Goal: Transaction & Acquisition: Purchase product/service

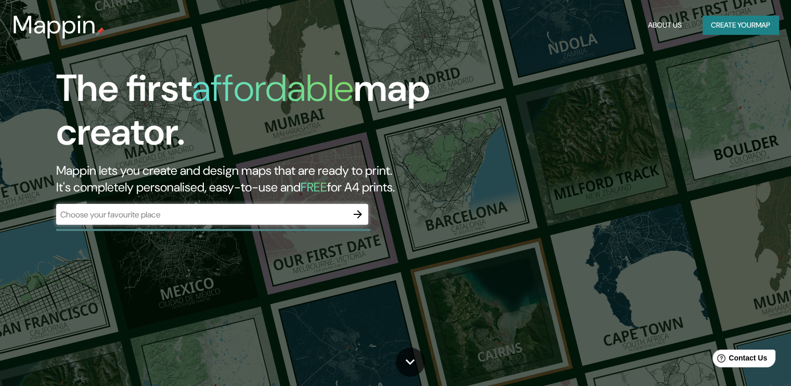
click at [96, 221] on div "​" at bounding box center [212, 214] width 312 height 21
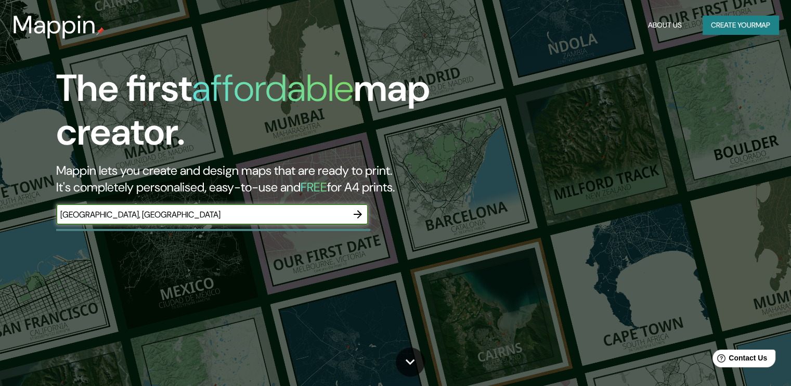
type input "[GEOGRAPHIC_DATA], [GEOGRAPHIC_DATA]"
click at [360, 213] on icon "button" at bounding box center [358, 214] width 12 height 12
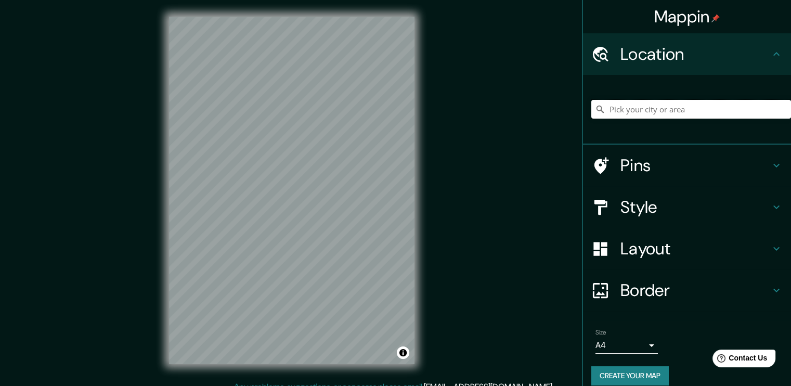
click at [654, 110] on input "Pick your city or area" at bounding box center [691, 109] width 200 height 19
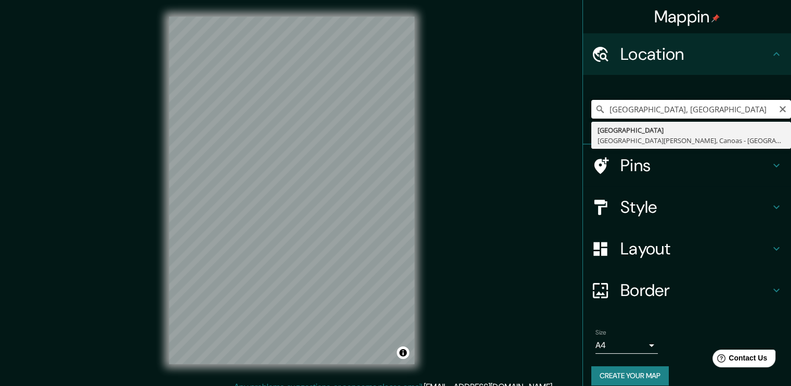
click at [622, 104] on input "[GEOGRAPHIC_DATA], [GEOGRAPHIC_DATA]" at bounding box center [691, 109] width 200 height 19
drag, startPoint x: 622, startPoint y: 104, endPoint x: 662, endPoint y: 110, distance: 39.9
click at [662, 110] on input "[GEOGRAPHIC_DATA], [GEOGRAPHIC_DATA]" at bounding box center [691, 109] width 200 height 19
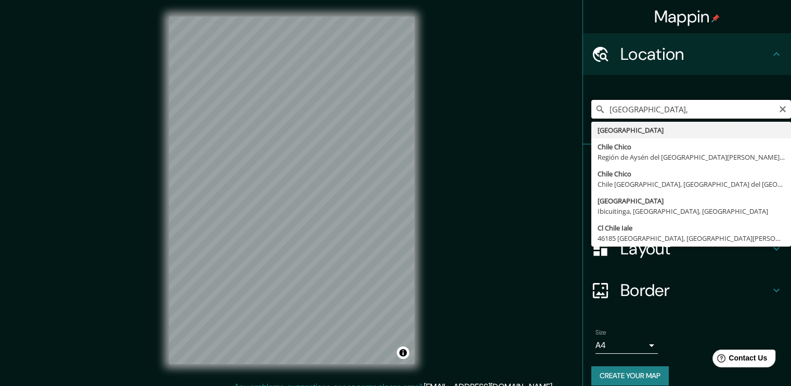
paste input "Iquique"
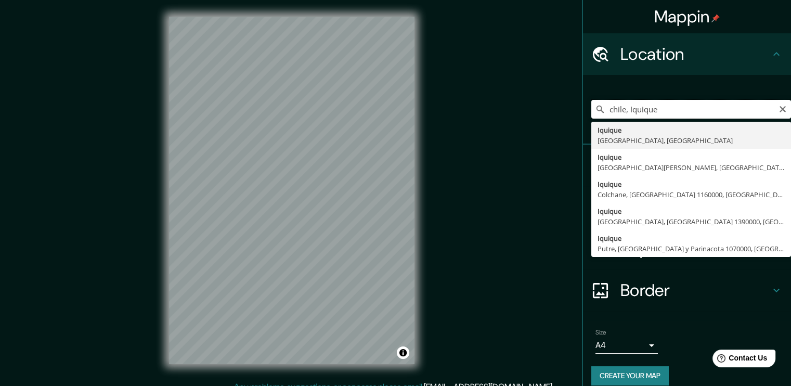
click at [659, 108] on input "chile, Iquique" at bounding box center [691, 109] width 200 height 19
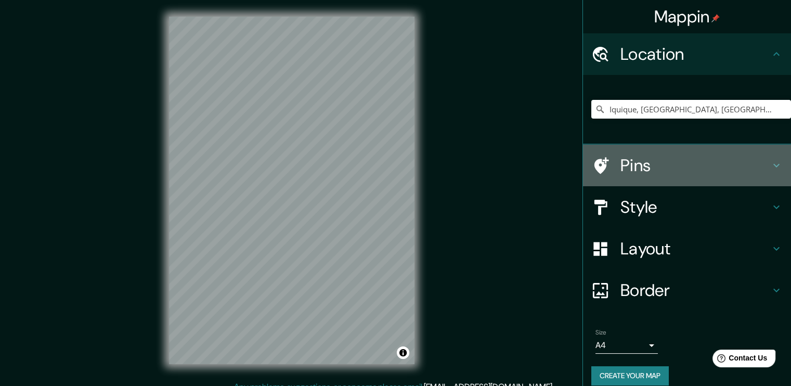
click at [643, 162] on h4 "Pins" at bounding box center [696, 165] width 150 height 21
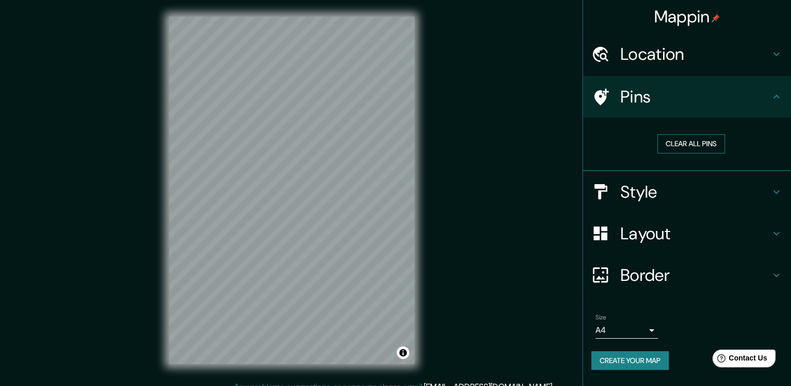
click at [709, 146] on button "Clear all pins" at bounding box center [692, 143] width 68 height 19
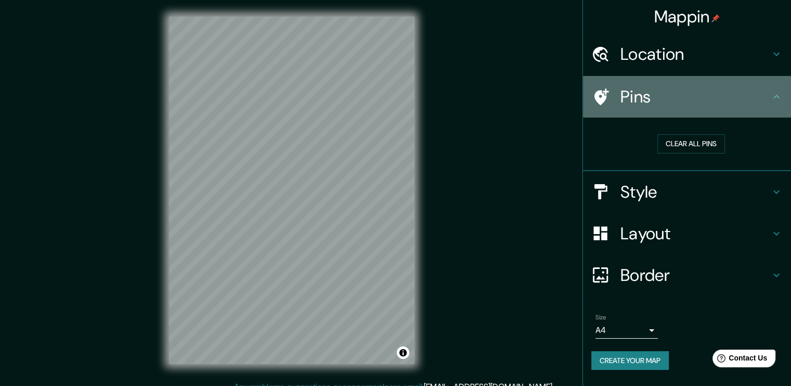
click at [749, 96] on h4 "Pins" at bounding box center [696, 96] width 150 height 21
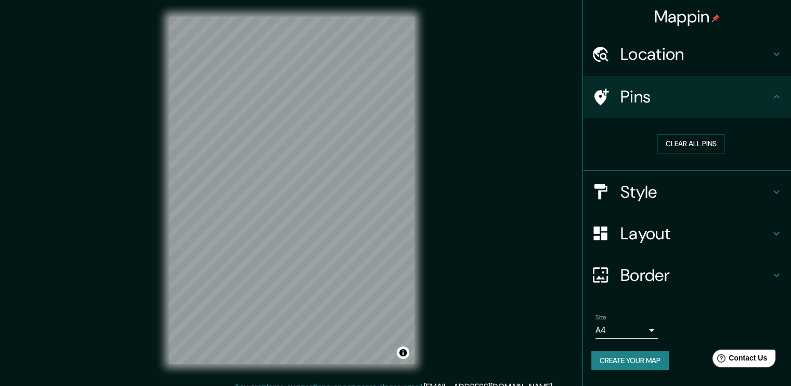
click at [691, 201] on h4 "Style" at bounding box center [696, 192] width 150 height 21
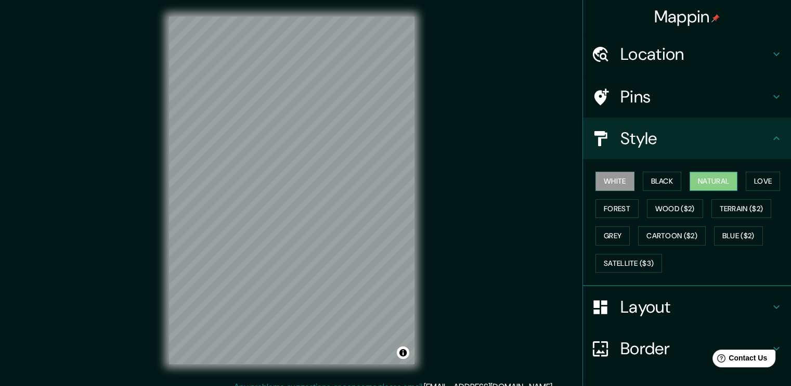
click at [726, 180] on button "Natural" at bounding box center [714, 181] width 48 height 19
click at [773, 177] on button "Love" at bounding box center [763, 181] width 34 height 19
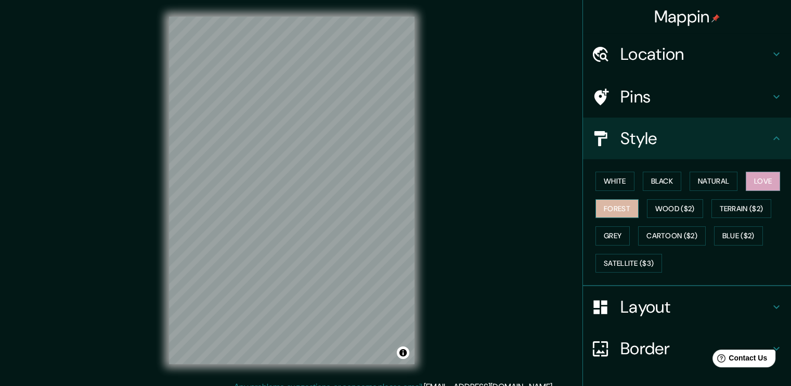
click at [601, 209] on button "Forest" at bounding box center [617, 208] width 43 height 19
click at [673, 210] on button "Wood ($2)" at bounding box center [675, 208] width 56 height 19
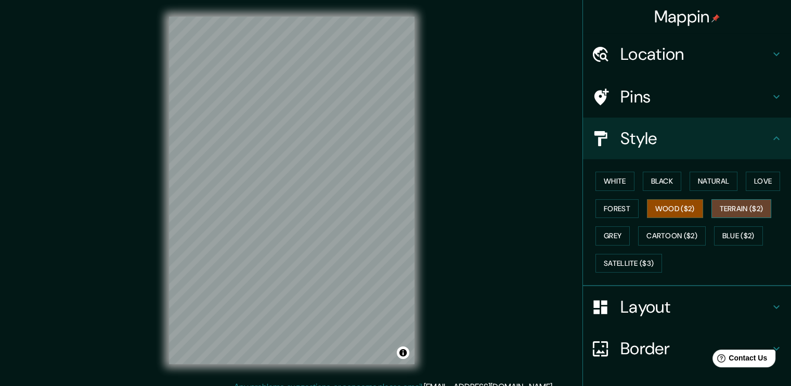
click at [736, 210] on button "Terrain ($2)" at bounding box center [742, 208] width 60 height 19
click at [610, 234] on button "Grey" at bounding box center [613, 235] width 34 height 19
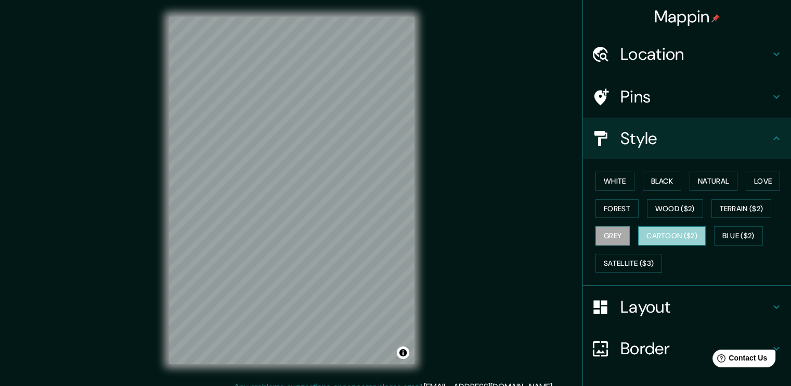
click at [664, 232] on button "Cartoon ($2)" at bounding box center [672, 235] width 68 height 19
click at [658, 49] on h4 "Location" at bounding box center [696, 54] width 150 height 21
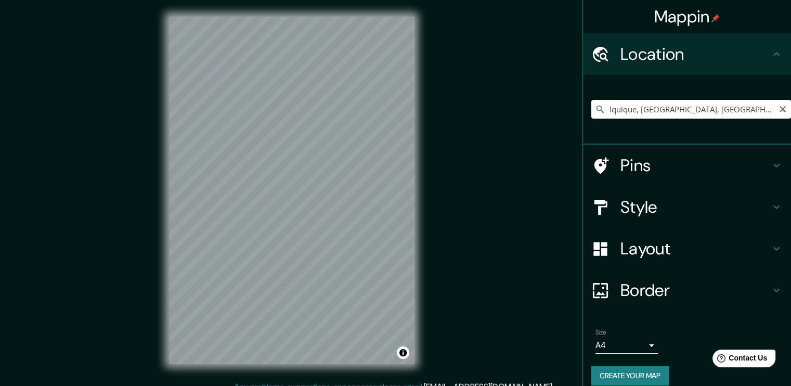
click at [712, 105] on input "Iquique, [GEOGRAPHIC_DATA], [GEOGRAPHIC_DATA]" at bounding box center [691, 109] width 200 height 19
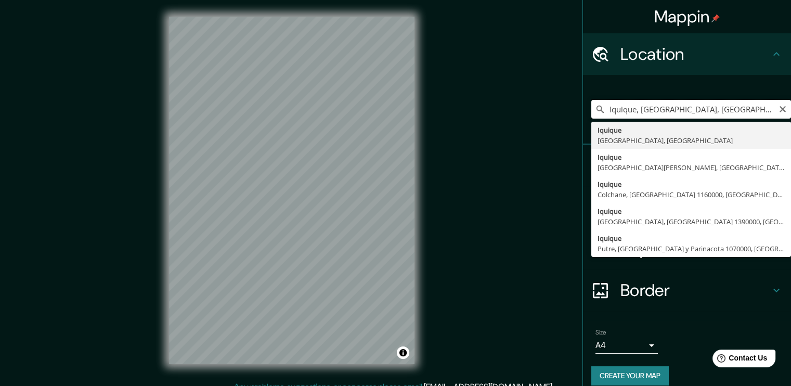
drag, startPoint x: 703, startPoint y: 113, endPoint x: 633, endPoint y: 114, distance: 70.2
click at [633, 114] on input "Iquique, [GEOGRAPHIC_DATA], [GEOGRAPHIC_DATA]" at bounding box center [691, 109] width 200 height 19
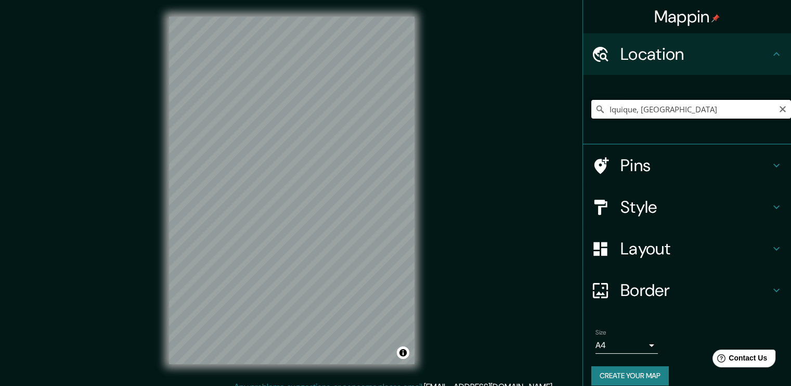
click at [651, 100] on input "Iquique, [GEOGRAPHIC_DATA]" at bounding box center [691, 109] width 200 height 19
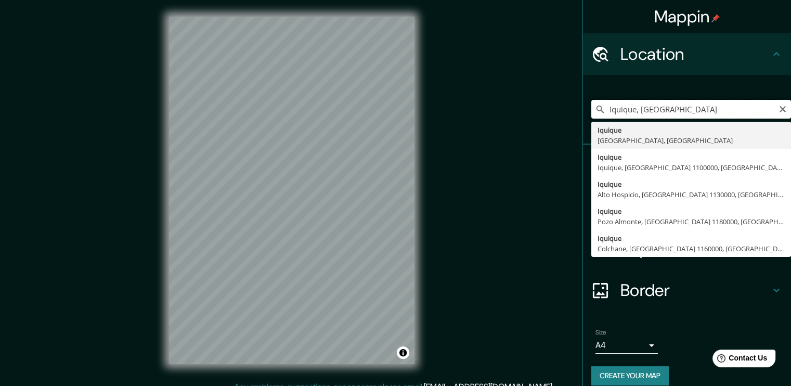
click at [603, 105] on input "Iquique, [GEOGRAPHIC_DATA]" at bounding box center [691, 109] width 200 height 19
click at [601, 110] on input "Iquique, [GEOGRAPHIC_DATA]" at bounding box center [691, 109] width 200 height 19
type input "Cavancha, Iquique, [GEOGRAPHIC_DATA], [GEOGRAPHIC_DATA]"
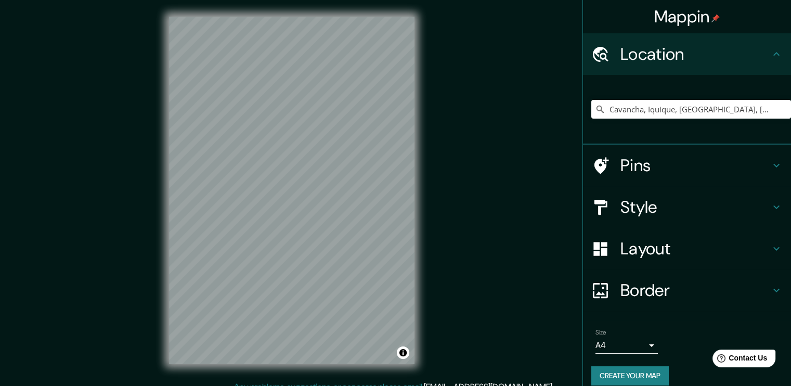
scroll to position [11, 0]
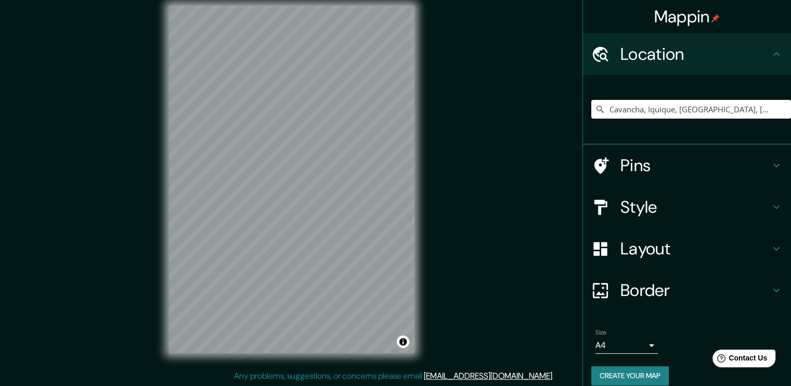
click at [275, 0] on html "Mappin Location [GEOGRAPHIC_DATA], [GEOGRAPHIC_DATA], [GEOGRAPHIC_DATA], [GEOGR…" at bounding box center [395, 182] width 791 height 386
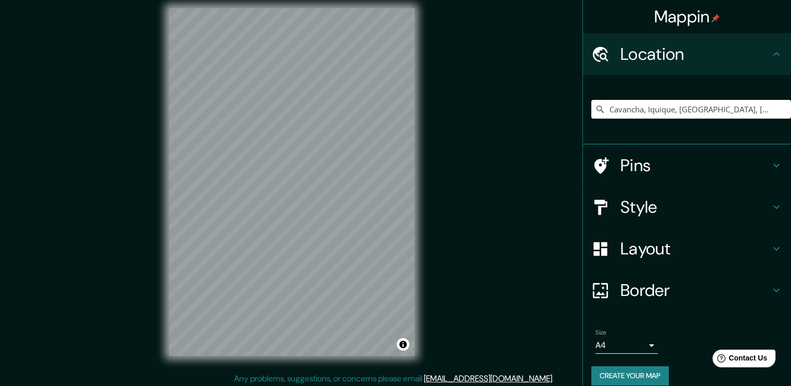
click at [659, 162] on h4 "Pins" at bounding box center [696, 165] width 150 height 21
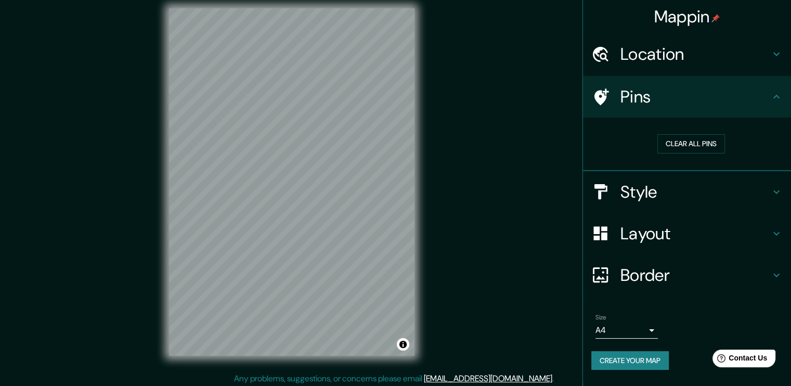
click at [740, 97] on h4 "Pins" at bounding box center [696, 96] width 150 height 21
click at [775, 94] on icon at bounding box center [776, 97] width 12 height 12
click at [751, 190] on h4 "Style" at bounding box center [696, 192] width 150 height 21
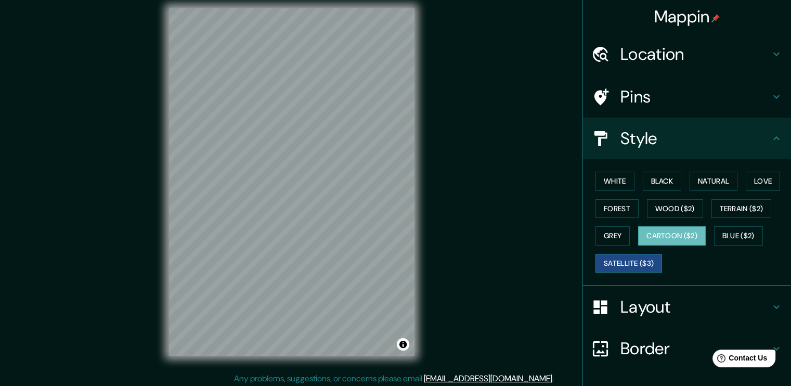
click at [624, 264] on button "Satellite ($3)" at bounding box center [629, 263] width 67 height 19
click at [618, 179] on button "White" at bounding box center [615, 181] width 39 height 19
click at [612, 264] on button "Satellite ($3)" at bounding box center [629, 263] width 67 height 19
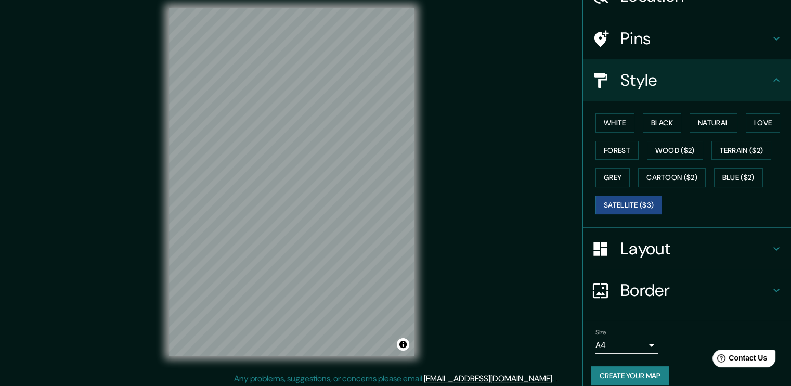
scroll to position [68, 0]
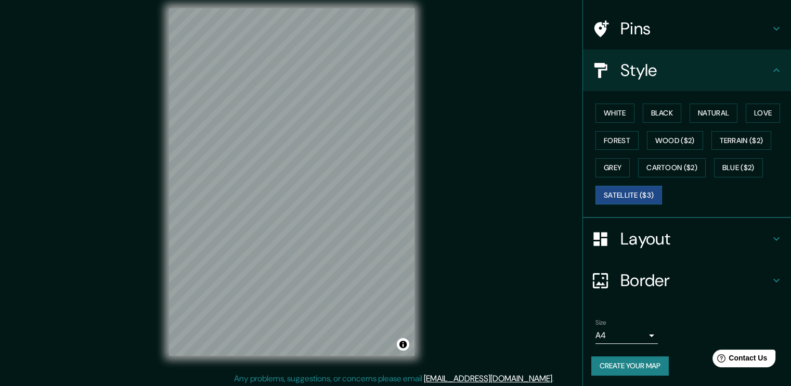
click at [618, 363] on button "Create your map" at bounding box center [630, 365] width 78 height 19
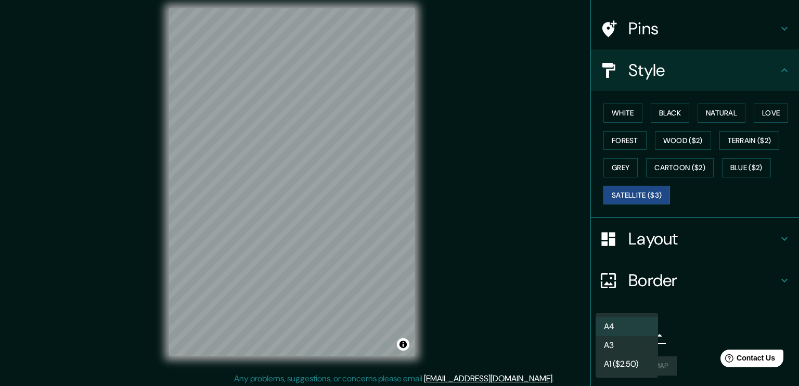
click at [639, 330] on body "Mappin Location [GEOGRAPHIC_DATA], [GEOGRAPHIC_DATA], [GEOGRAPHIC_DATA], [GEOGR…" at bounding box center [399, 185] width 799 height 386
click at [683, 326] on div at bounding box center [399, 193] width 799 height 386
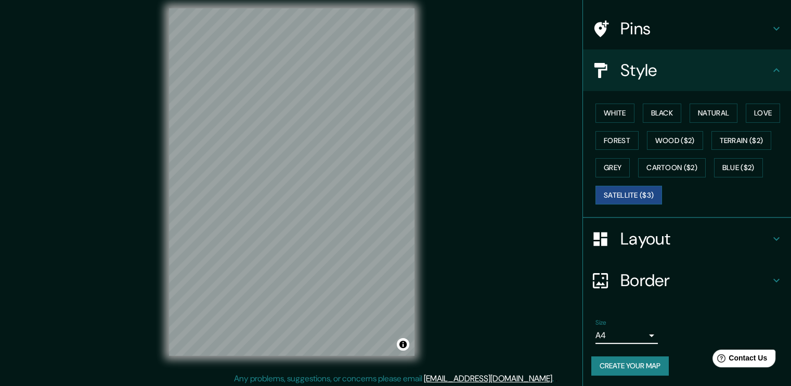
click at [637, 368] on button "Create your map" at bounding box center [630, 365] width 78 height 19
click at [624, 114] on button "White" at bounding box center [615, 113] width 39 height 19
click at [656, 106] on button "Black" at bounding box center [662, 113] width 39 height 19
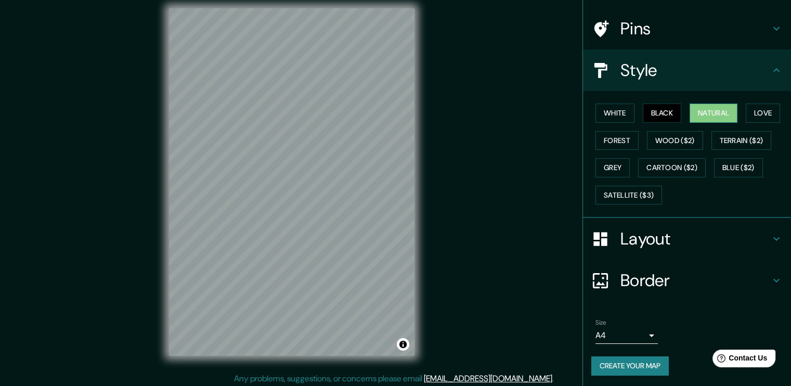
click at [711, 117] on button "Natural" at bounding box center [714, 113] width 48 height 19
click at [761, 107] on button "Love" at bounding box center [763, 113] width 34 height 19
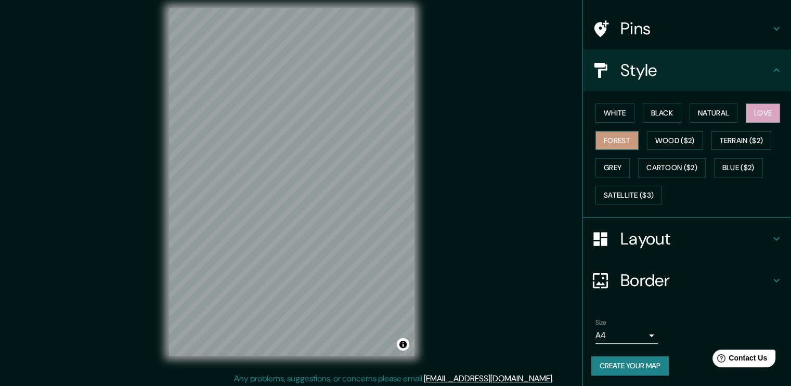
click at [603, 141] on button "Forest" at bounding box center [617, 140] width 43 height 19
click at [674, 139] on button "Wood ($2)" at bounding box center [675, 140] width 56 height 19
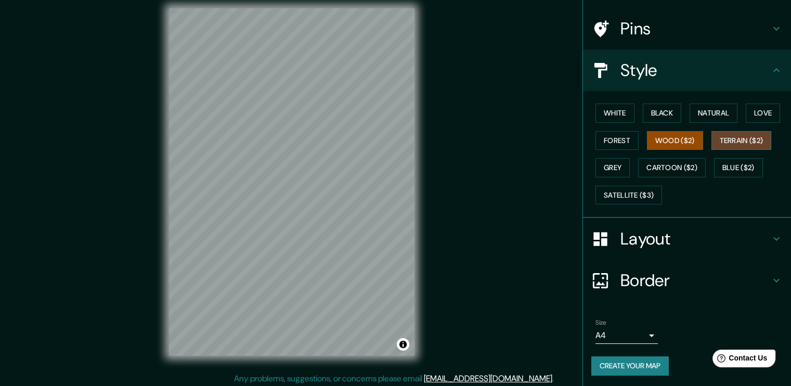
click at [736, 146] on button "Terrain ($2)" at bounding box center [742, 140] width 60 height 19
click at [616, 167] on button "Grey" at bounding box center [613, 167] width 34 height 19
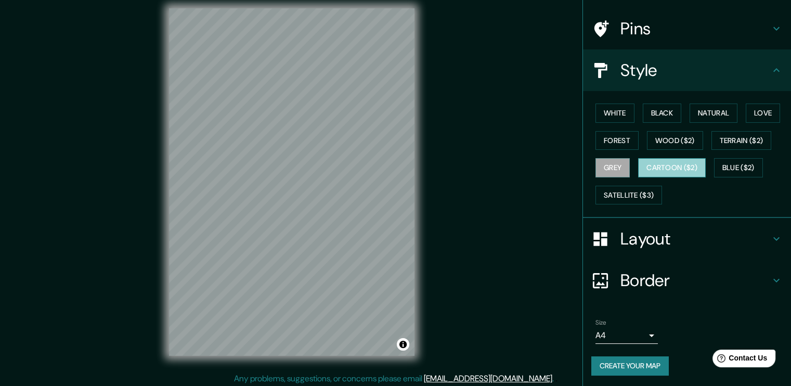
click at [673, 168] on button "Cartoon ($2)" at bounding box center [672, 167] width 68 height 19
click at [743, 168] on button "Blue ($2)" at bounding box center [738, 167] width 49 height 19
click at [597, 167] on button "Grey" at bounding box center [613, 167] width 34 height 19
click at [753, 143] on button "Terrain ($2)" at bounding box center [742, 140] width 60 height 19
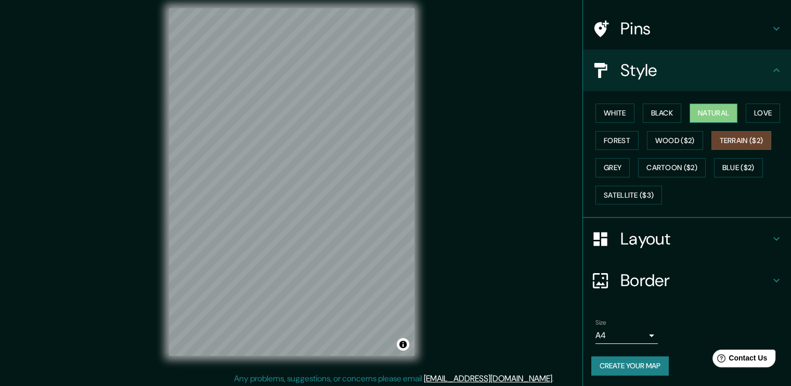
click at [718, 112] on button "Natural" at bounding box center [714, 113] width 48 height 19
click at [652, 106] on button "Black" at bounding box center [662, 113] width 39 height 19
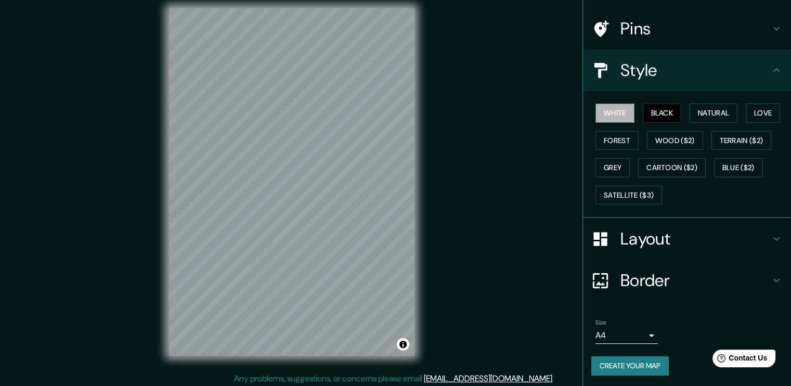
click at [616, 107] on button "White" at bounding box center [615, 113] width 39 height 19
click at [731, 111] on button "Natural" at bounding box center [714, 113] width 48 height 19
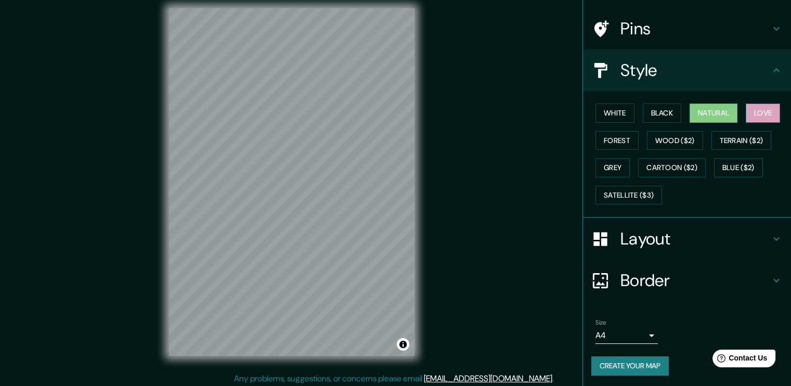
click at [767, 105] on button "Love" at bounding box center [763, 113] width 34 height 19
click at [616, 135] on button "Forest" at bounding box center [617, 140] width 43 height 19
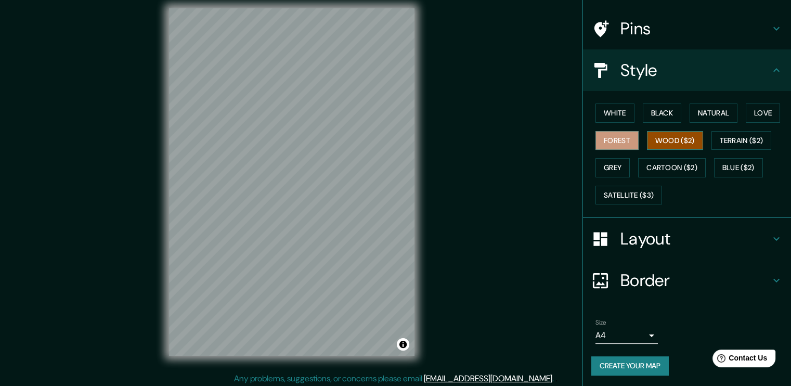
click at [676, 137] on button "Wood ($2)" at bounding box center [675, 140] width 56 height 19
click at [772, 142] on div "White Black Natural Love Forest Wood ($2) Terrain ($2) Grey Cartoon ($2) Blue (…" at bounding box center [691, 153] width 200 height 109
click at [762, 143] on button "Terrain ($2)" at bounding box center [742, 140] width 60 height 19
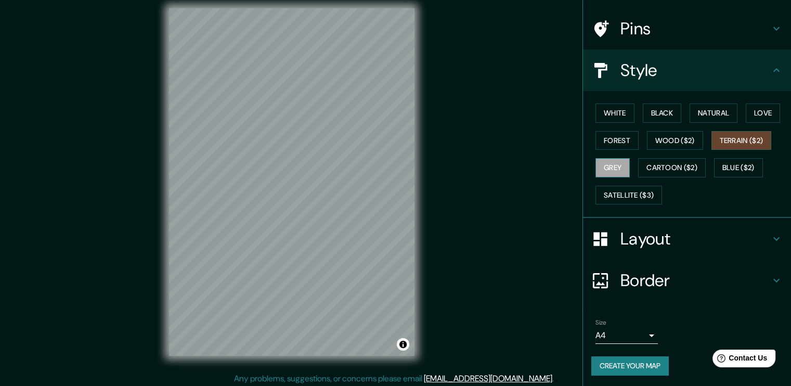
click at [606, 165] on button "Grey" at bounding box center [613, 167] width 34 height 19
click at [689, 169] on button "Cartoon ($2)" at bounding box center [672, 167] width 68 height 19
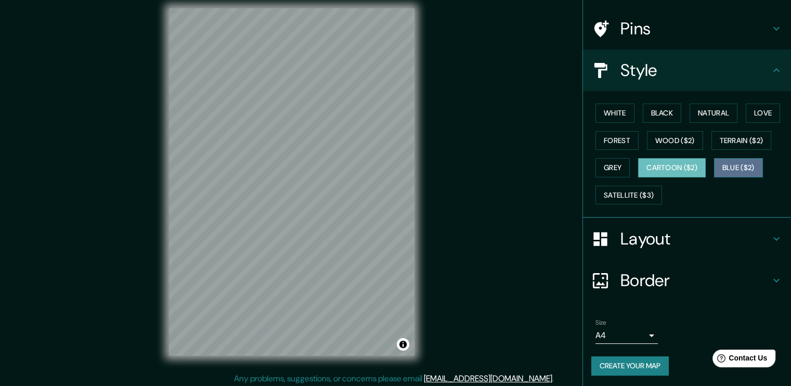
drag, startPoint x: 752, startPoint y: 165, endPoint x: 740, endPoint y: 168, distance: 12.2
click at [751, 165] on button "Blue ($2)" at bounding box center [738, 167] width 49 height 19
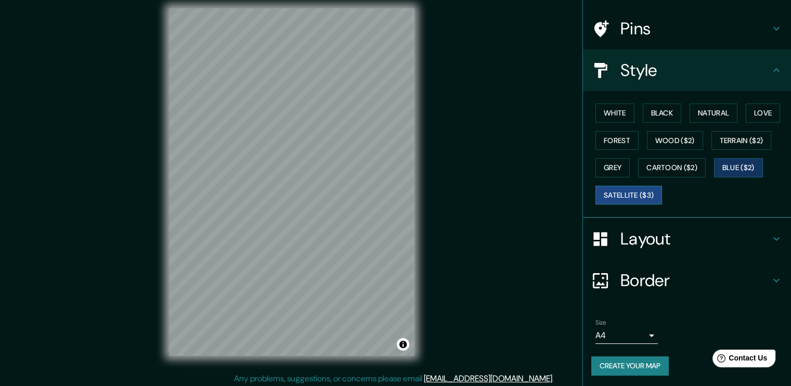
click at [643, 197] on button "Satellite ($3)" at bounding box center [629, 195] width 67 height 19
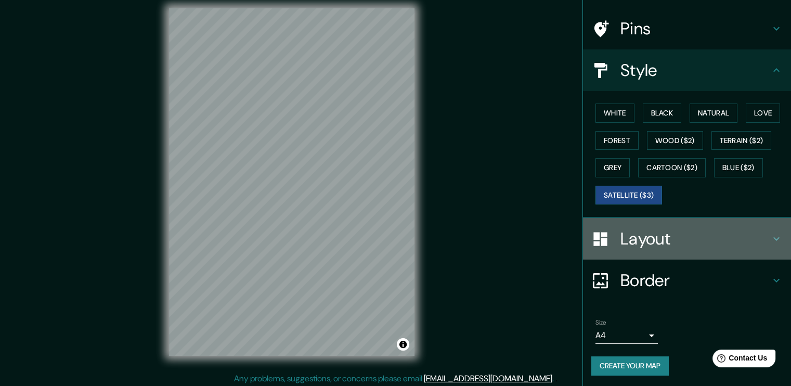
click at [650, 233] on h4 "Layout" at bounding box center [696, 238] width 150 height 21
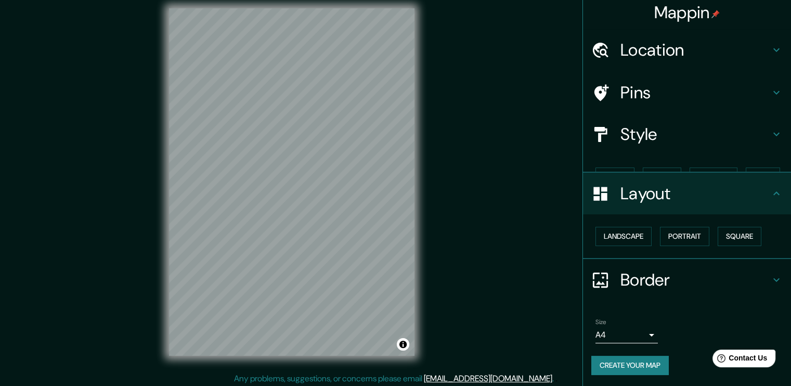
scroll to position [0, 0]
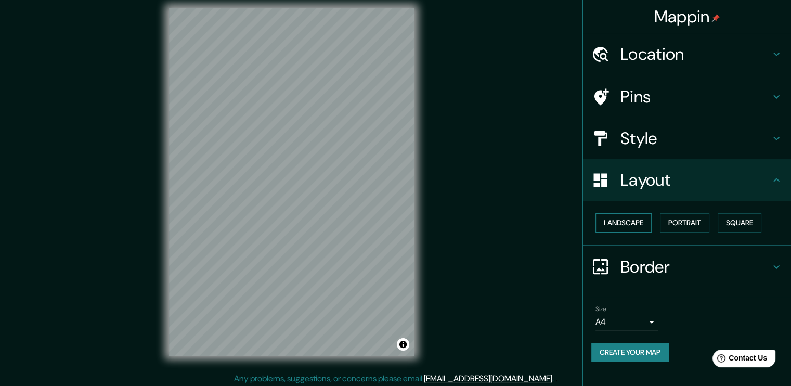
click at [640, 221] on button "Landscape" at bounding box center [624, 222] width 56 height 19
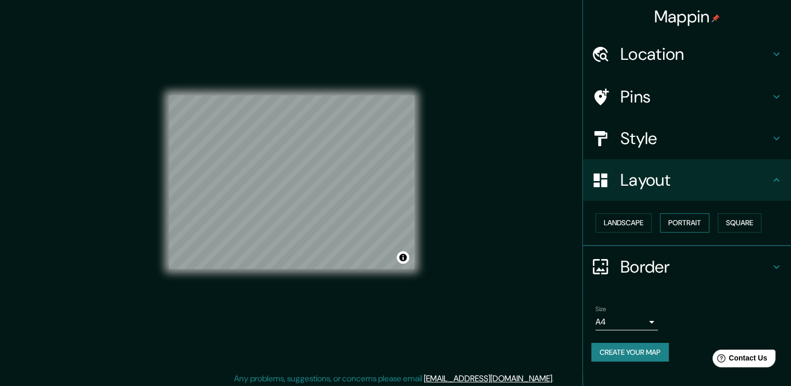
click at [691, 223] on button "Portrait" at bounding box center [684, 222] width 49 height 19
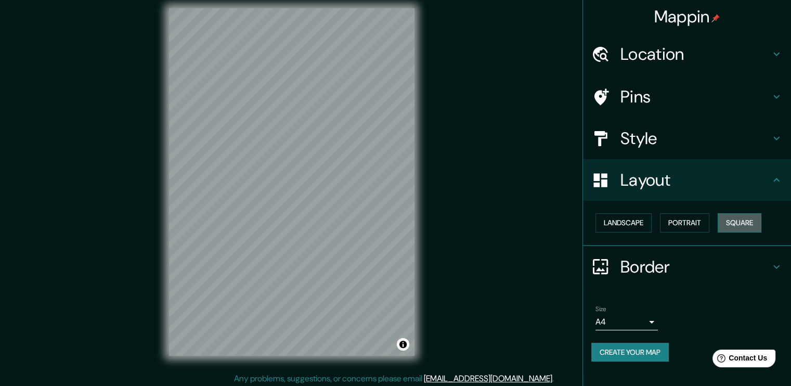
click at [738, 220] on button "Square" at bounding box center [740, 222] width 44 height 19
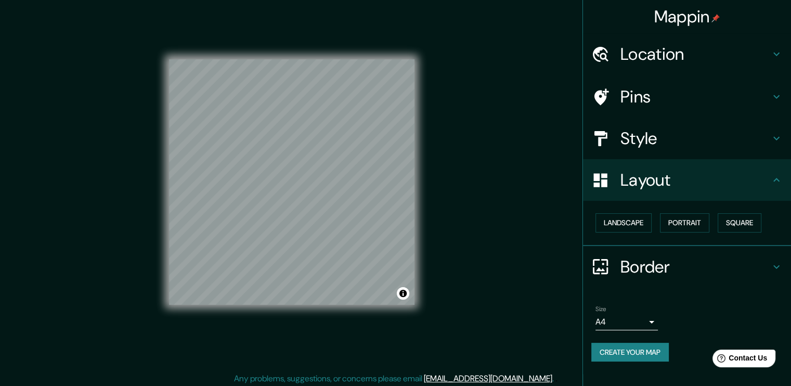
click at [685, 257] on h4 "Border" at bounding box center [696, 266] width 150 height 21
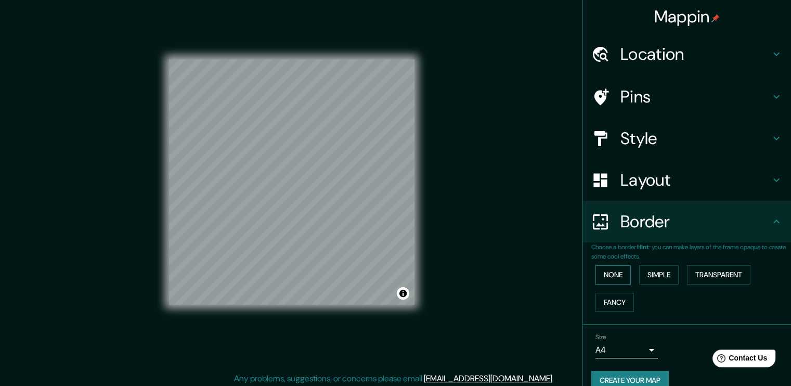
click at [596, 280] on button "None" at bounding box center [613, 274] width 35 height 19
click at [661, 275] on button "Simple" at bounding box center [659, 274] width 40 height 19
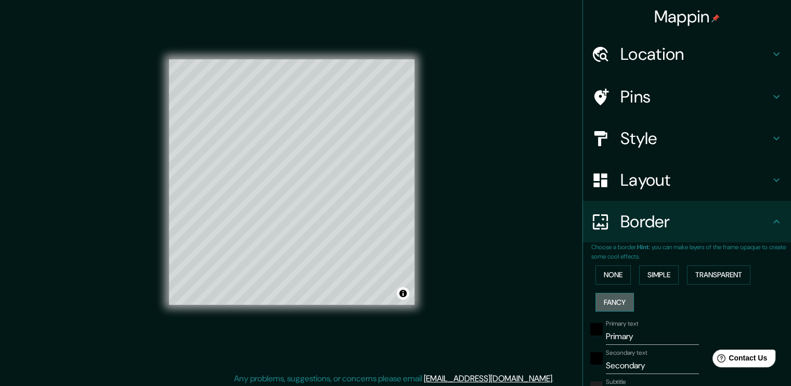
click at [616, 304] on button "Fancy" at bounding box center [615, 302] width 38 height 19
click at [701, 274] on button "Transparent" at bounding box center [718, 274] width 63 height 19
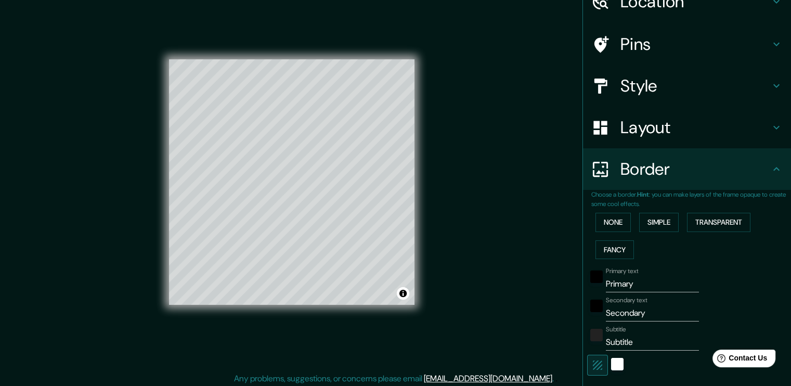
scroll to position [104, 0]
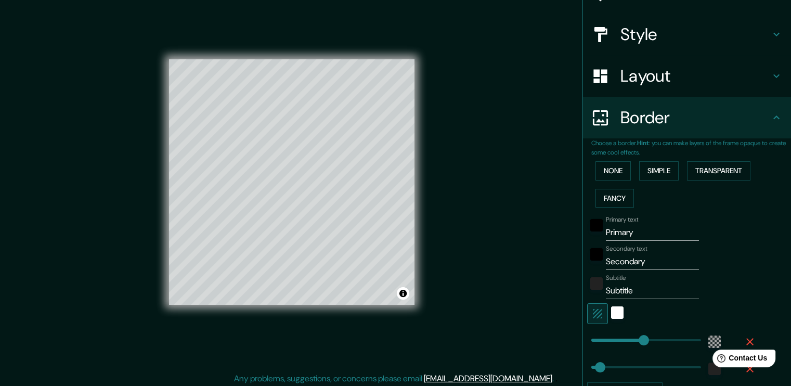
click at [643, 232] on input "Primary" at bounding box center [652, 232] width 93 height 17
type input "227"
type input "38"
type input "C"
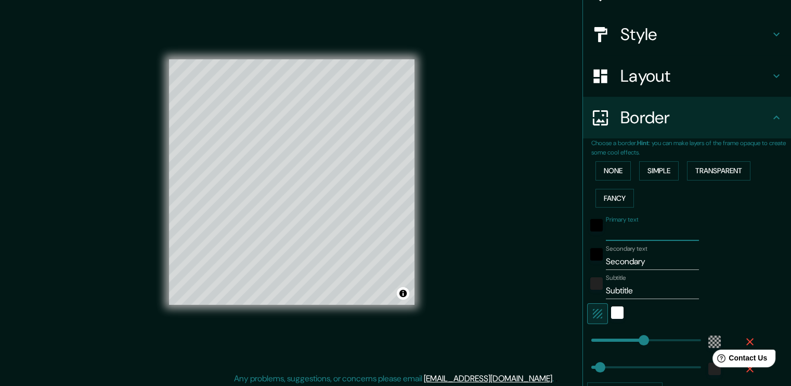
type input "227"
type input "38"
type input "Ch"
type input "227"
type input "38"
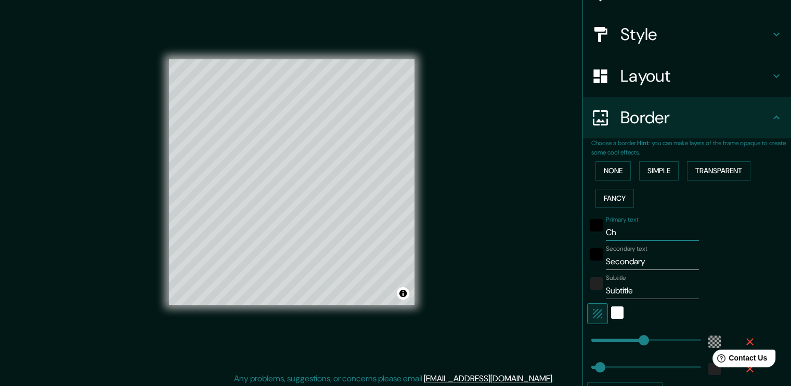
type input "Chi"
type input "227"
type input "38"
type input "Chil"
type input "227"
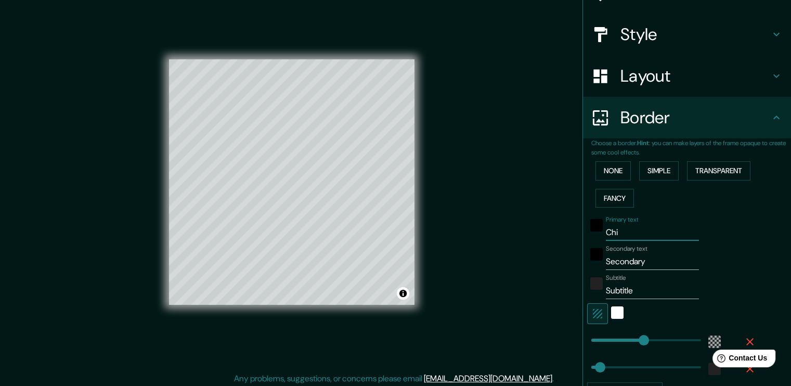
type input "38"
type input "[GEOGRAPHIC_DATA]"
type input "227"
type input "38"
type input "[GEOGRAPHIC_DATA]"
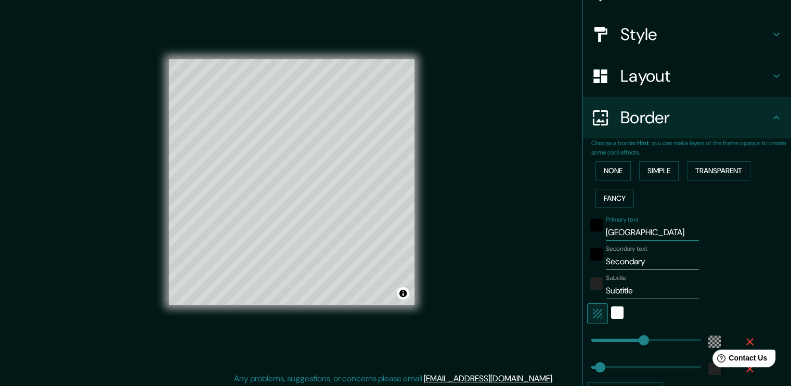
click at [633, 266] on input "Secondary" at bounding box center [652, 261] width 93 height 17
type input "227"
type input "38"
type input "I"
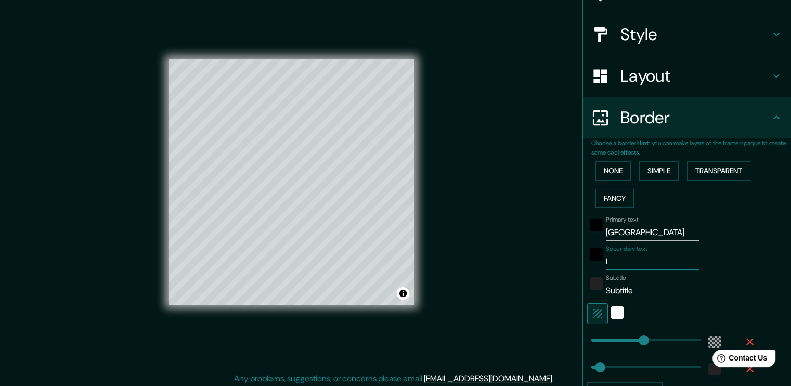
type input "227"
type input "38"
type input "Iq"
type input "227"
type input "38"
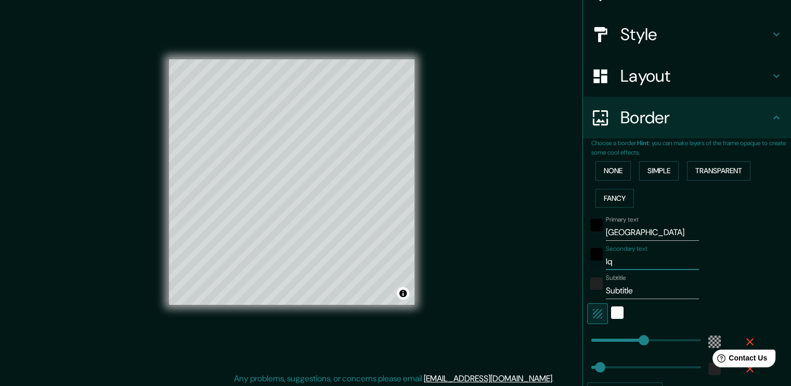
type input "Iqu"
type input "227"
type input "38"
type input "Iqui"
type input "227"
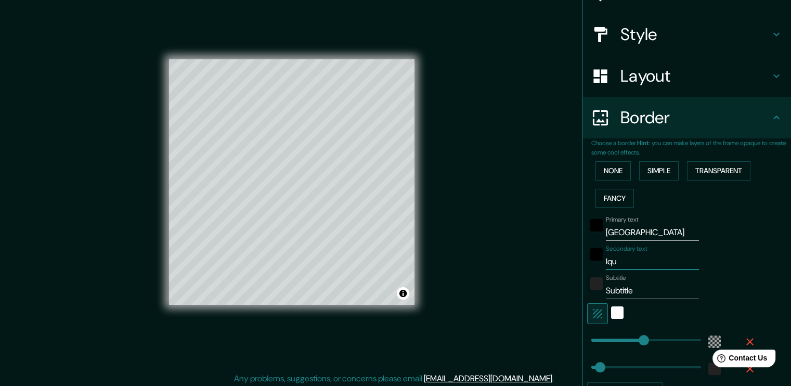
type input "38"
type input "Iquiq"
type input "227"
type input "38"
type input "Iquiqu"
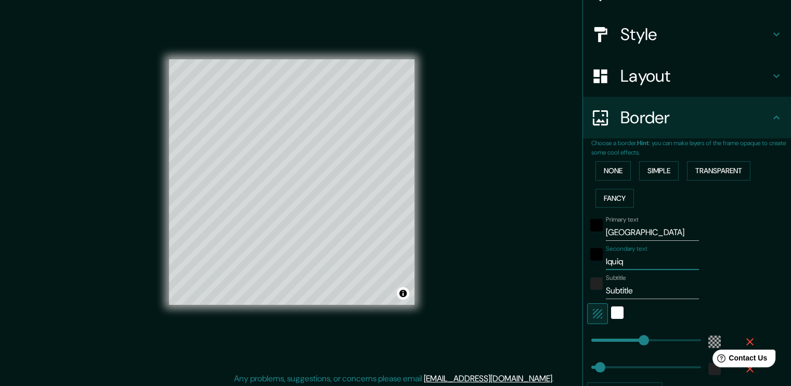
type input "227"
type input "38"
type input "Iquique"
type input "227"
type input "38"
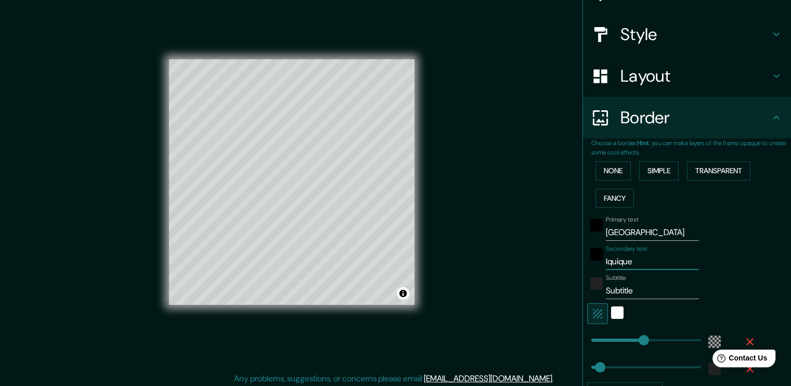
type input "Iquique"
click at [626, 298] on input "Subtitle" at bounding box center [652, 290] width 93 height 17
type input "c"
type input "227"
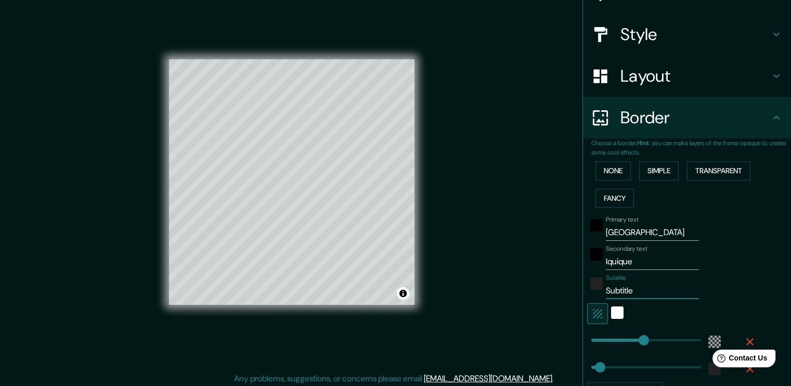
type input "38"
type input "ca"
type input "227"
type input "38"
type input "ca"
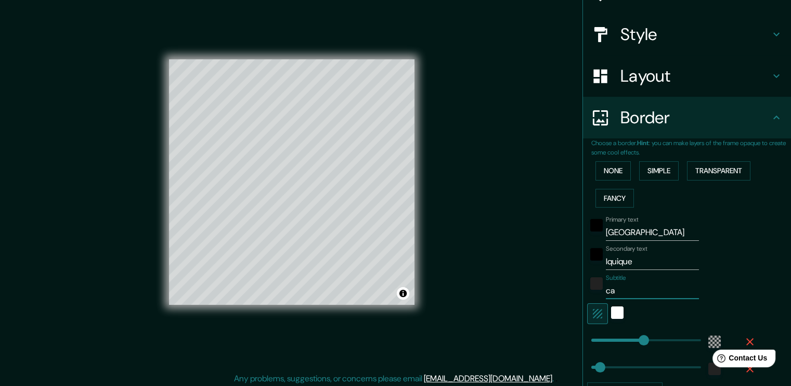
click at [614, 294] on input "ca" at bounding box center [652, 290] width 93 height 17
click at [613, 294] on input "ca" at bounding box center [652, 290] width 93 height 17
type input "227"
type input "38"
type input "Q"
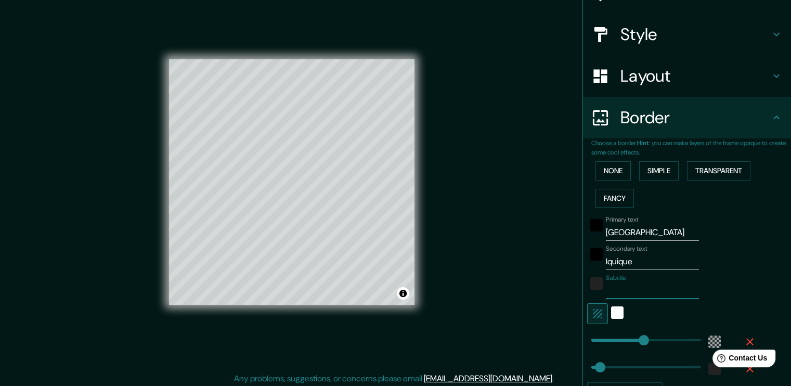
type input "227"
type input "38"
type input "Qu"
type input "227"
type input "38"
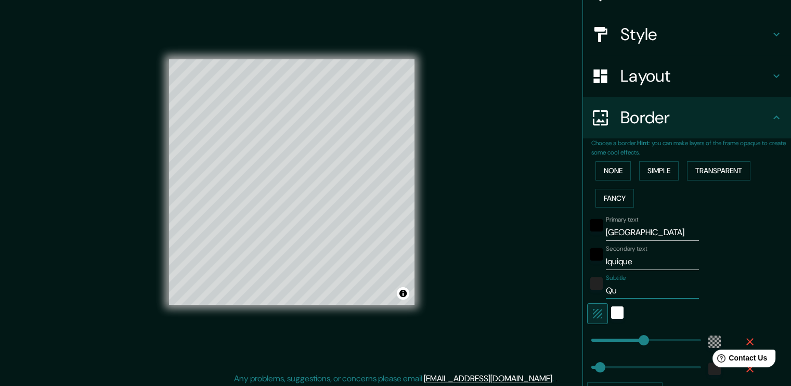
type input "Qui"
type input "227"
type input "38"
type input "Quin"
type input "227"
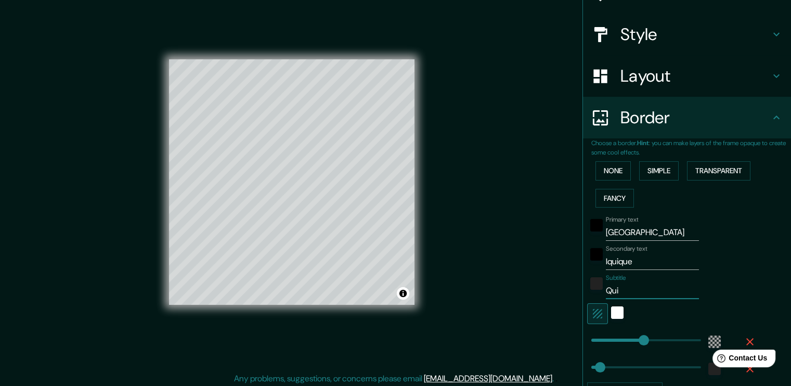
type input "38"
type input "Quint"
type input "227"
type input "38"
type input "Quinta"
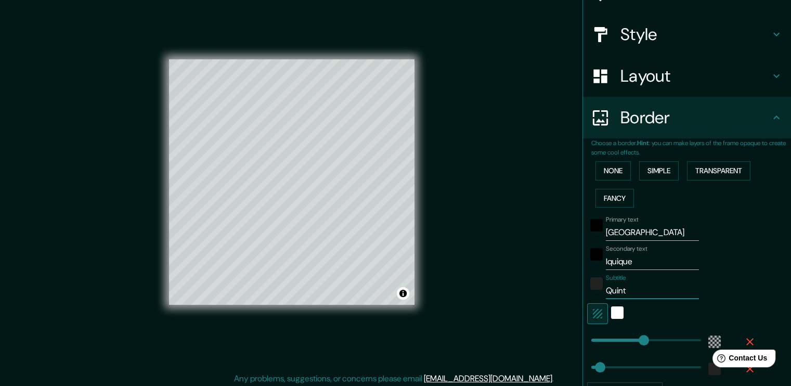
type input "227"
type input "38"
type input "Quinta"
type input "227"
type input "38"
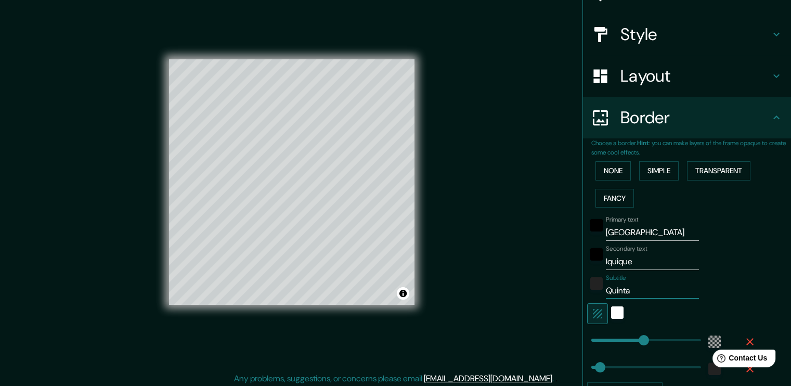
type input "Quinta M"
type input "227"
type input "38"
type input "Quinta Mo"
type input "227"
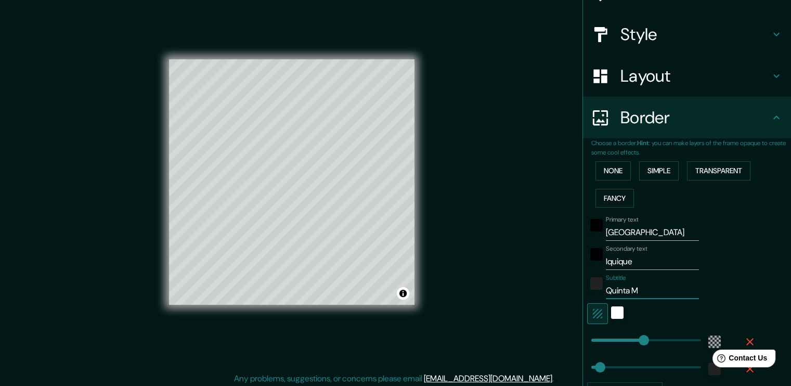
type input "38"
type input "Quinta Mon"
type input "227"
type input "38"
type input "Quinta Monr"
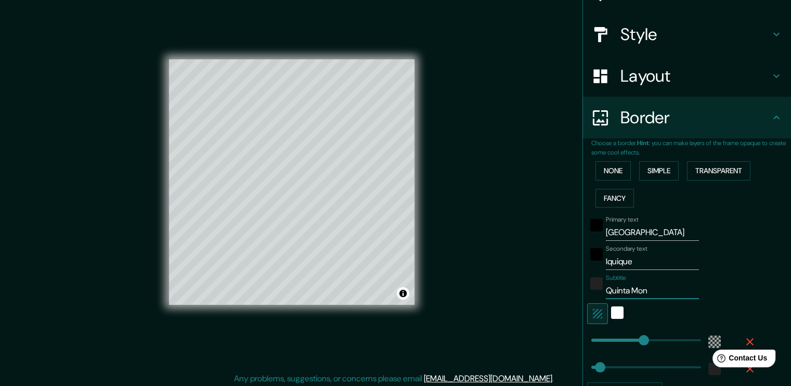
type input "227"
type input "38"
type input "Quinta Monrr"
type input "227"
type input "38"
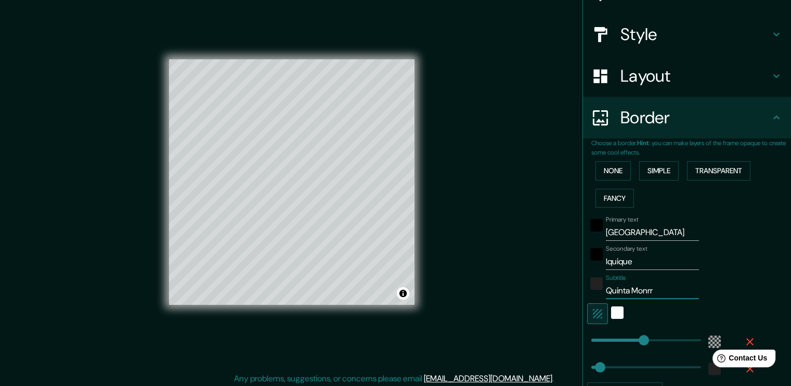
type input "Quinta Monrro"
type input "227"
type input "38"
type input "Quinta Monrr"
type input "227"
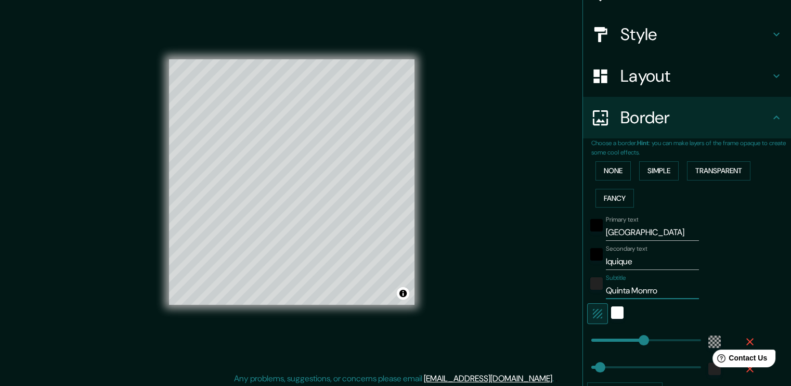
type input "38"
type input "Quinta Monr"
type input "227"
type input "38"
type input "Quinta Mon"
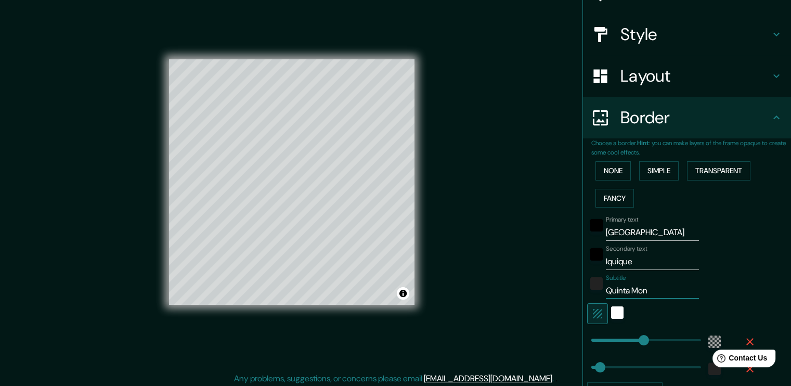
type input "227"
type input "38"
type input "Quinta Monr"
type input "227"
type input "38"
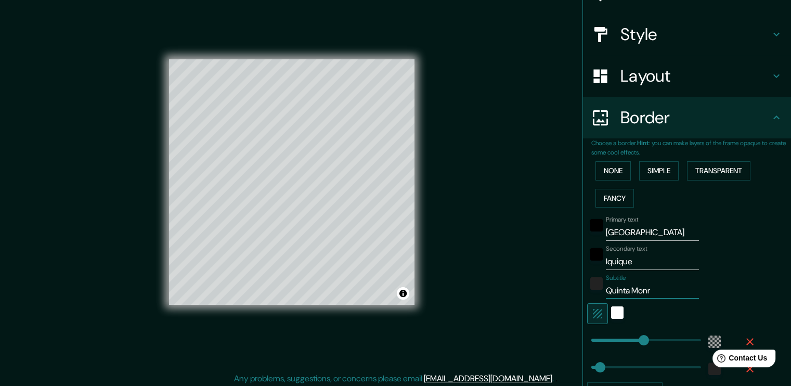
type input "Quinta Monro"
type input "227"
type input "38"
type input "Quinta [PERSON_NAME]"
type input "227"
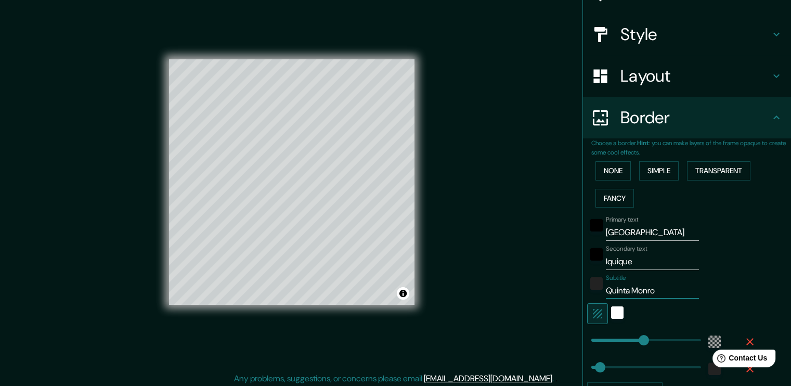
type input "38"
type input "Quinta [PERSON_NAME]"
click at [700, 287] on div "Subtitle Quinta [PERSON_NAME]" at bounding box center [672, 286] width 171 height 25
click at [611, 314] on div "white" at bounding box center [617, 312] width 12 height 12
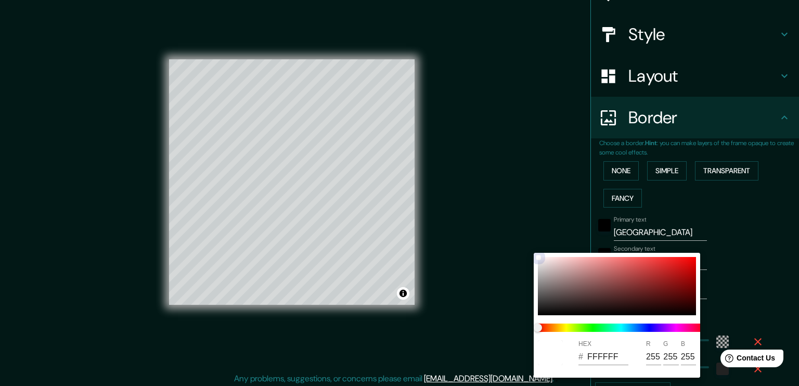
type input "227"
type input "38"
type input "DAD3D3"
type input "218"
type input "211"
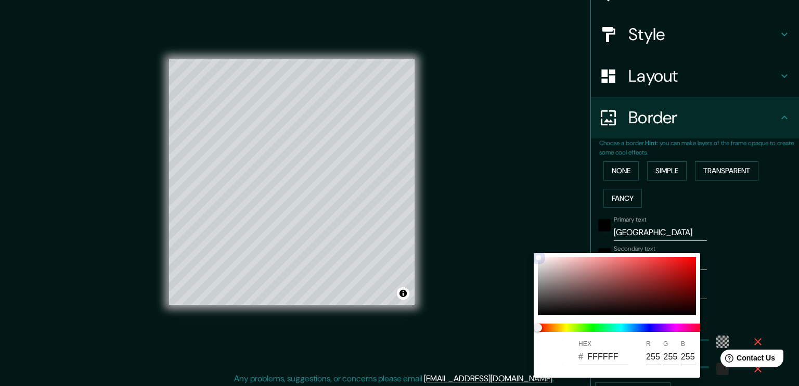
type input "211"
type input "227"
type input "38"
type input "EEEEEE"
type input "238"
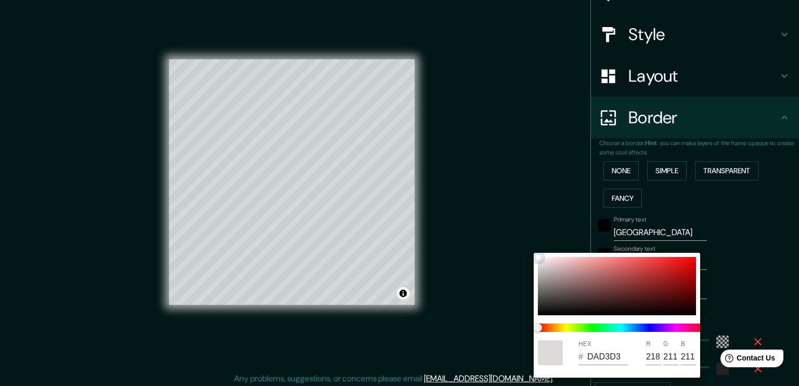
type input "238"
type input "227"
type input "38"
type input "474444"
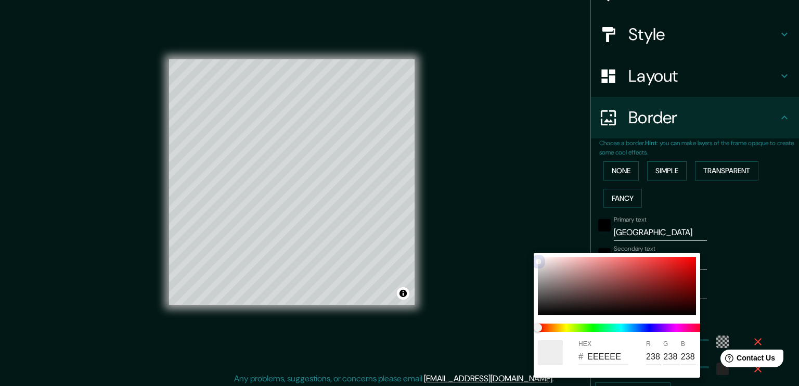
type input "71"
type input "68"
type input "227"
type input "38"
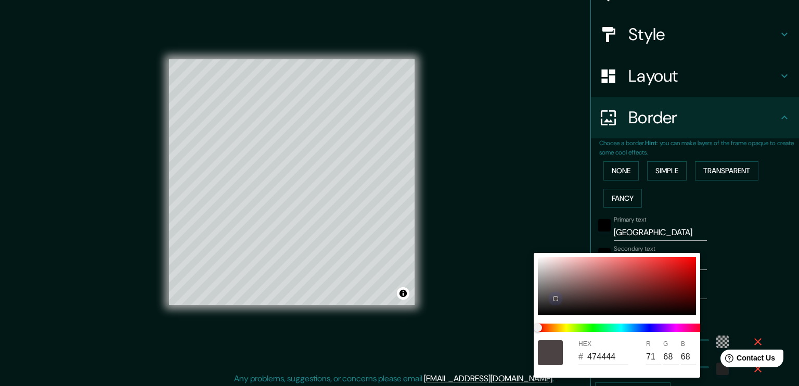
type input "4B4343"
type input "75"
type input "67"
type input "227"
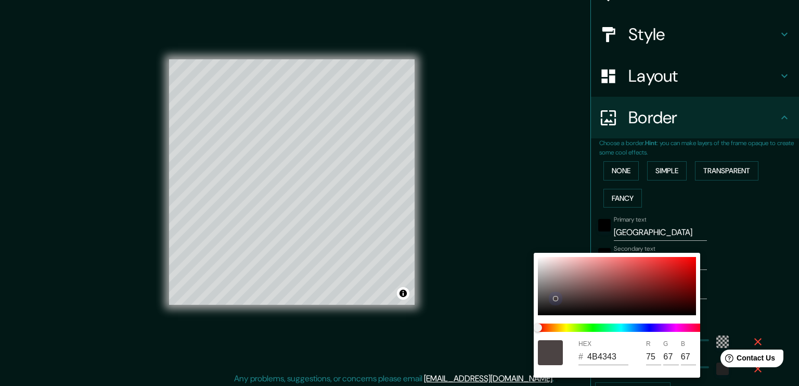
type input "38"
type input "857878"
type input "133"
type input "120"
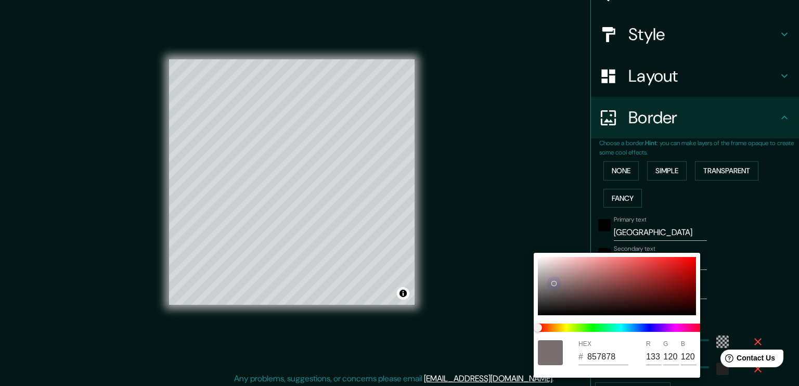
type input "227"
type input "38"
type input "8C7E7E"
type input "140"
type input "126"
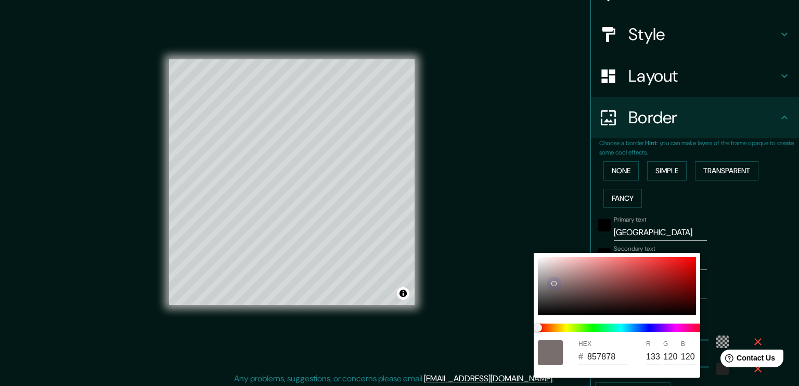
type input "126"
type input "227"
type input "38"
type input "625A5A"
type input "98"
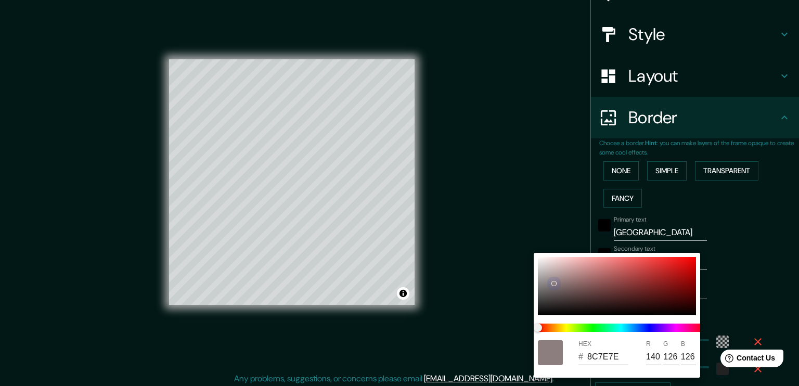
type input "90"
type input "227"
type input "38"
type input "625B5B"
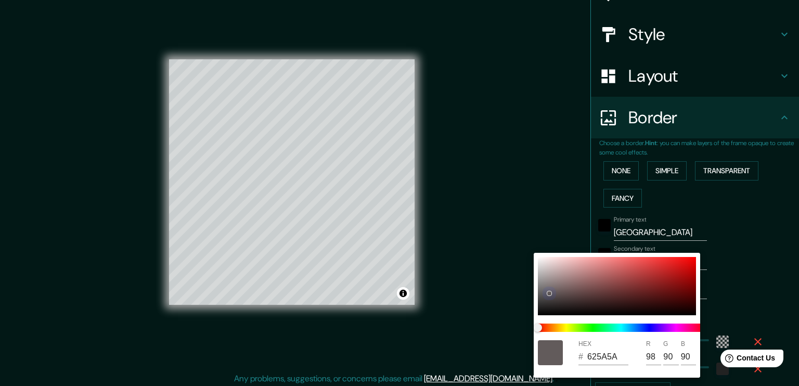
type input "91"
type input "227"
type input "38"
type input "655F5F"
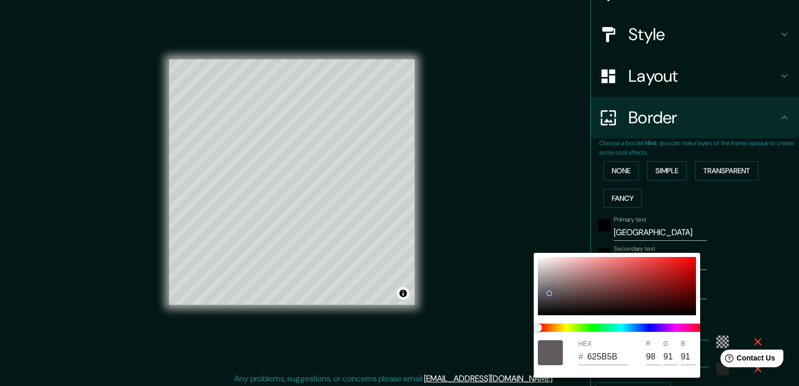
type input "101"
type input "95"
type input "227"
type input "38"
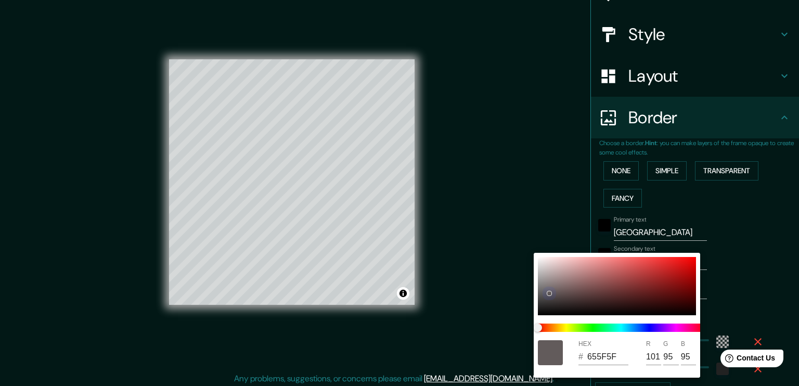
type input "696464"
type input "105"
type input "100"
type input "227"
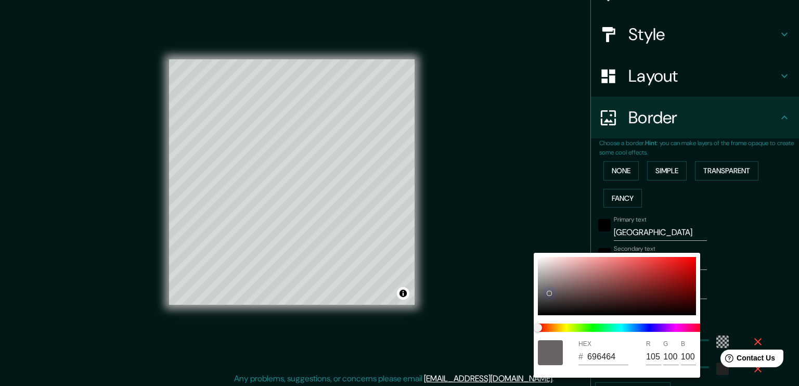
type input "38"
type input "6E6868"
type input "110"
type input "104"
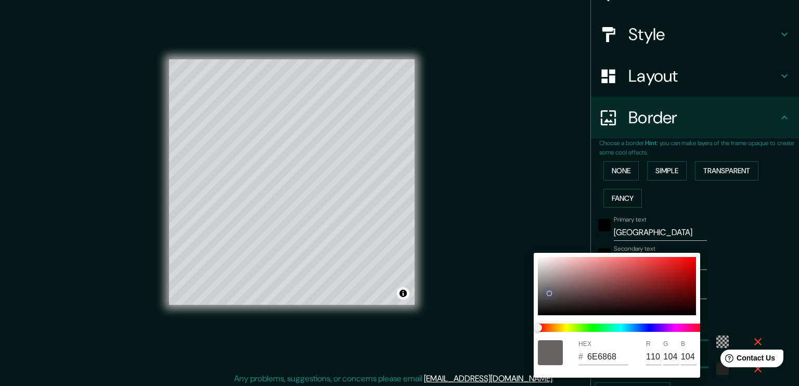
type input "227"
type input "38"
type input "797373"
type input "121"
type input "115"
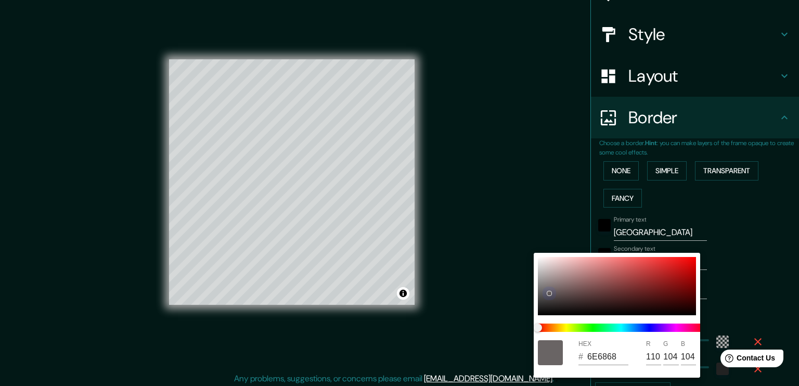
type input "115"
type input "227"
type input "38"
type input "857D7D"
type input "133"
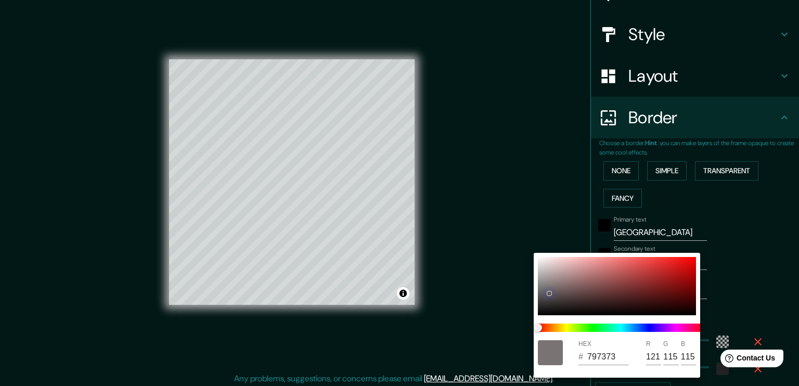
type input "125"
type input "227"
type input "38"
type input "938585"
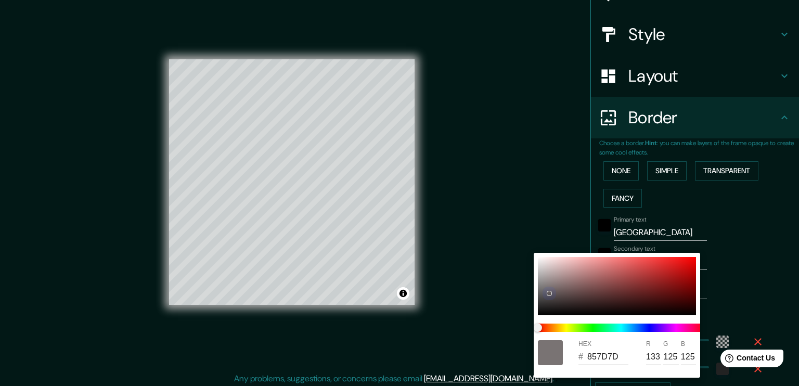
type input "147"
type input "133"
type input "227"
type input "38"
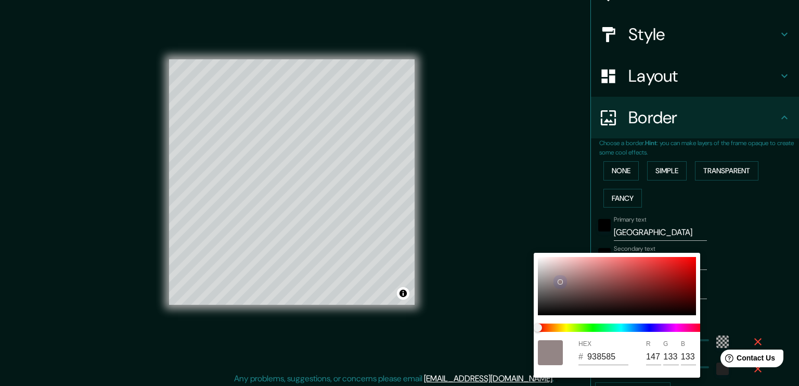
type input "958080"
drag, startPoint x: 562, startPoint y: 274, endPoint x: 537, endPoint y: 248, distance: 36.8
click at [537, 248] on div "HEX # 625D5D R 98 G 93 B 93" at bounding box center [399, 193] width 799 height 386
click at [539, 267] on div at bounding box center [617, 286] width 158 height 58
drag, startPoint x: 542, startPoint y: 264, endPoint x: 516, endPoint y: 216, distance: 54.2
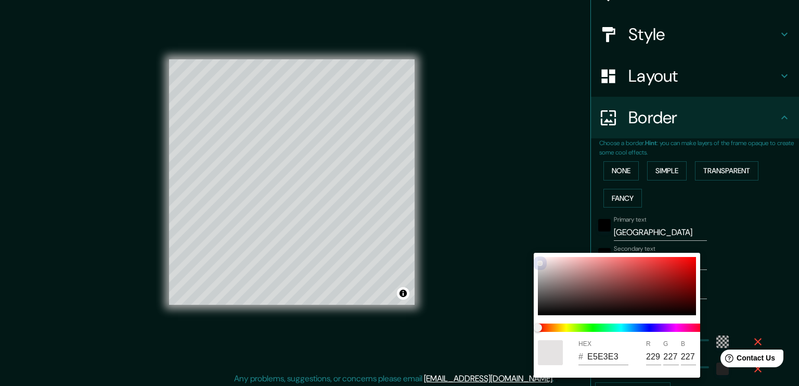
click at [516, 216] on div "HEX # E5E3E3 R 229 G 227 B 227" at bounding box center [399, 193] width 799 height 386
click at [768, 288] on div at bounding box center [399, 193] width 799 height 386
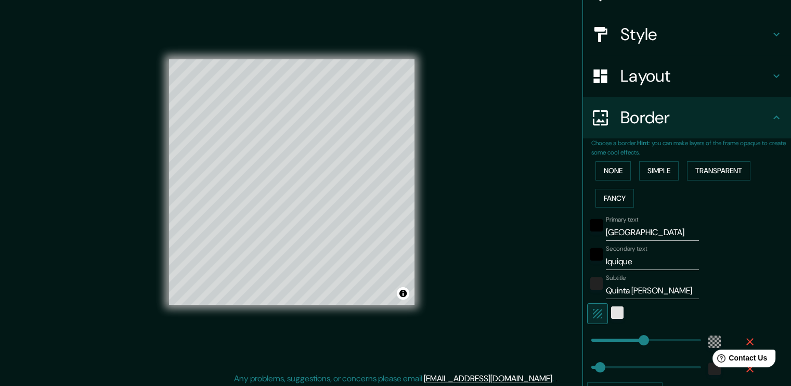
click at [593, 312] on icon "button" at bounding box center [597, 313] width 9 height 9
click at [591, 313] on icon "button" at bounding box center [597, 313] width 12 height 12
drag, startPoint x: 660, startPoint y: 336, endPoint x: 611, endPoint y: 339, distance: 48.4
drag, startPoint x: 602, startPoint y: 365, endPoint x: 613, endPoint y: 365, distance: 11.4
drag, startPoint x: 615, startPoint y: 365, endPoint x: 586, endPoint y: 366, distance: 29.2
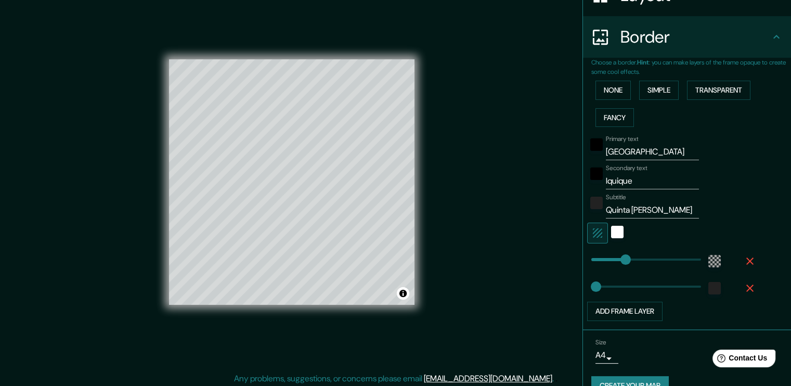
scroll to position [100, 0]
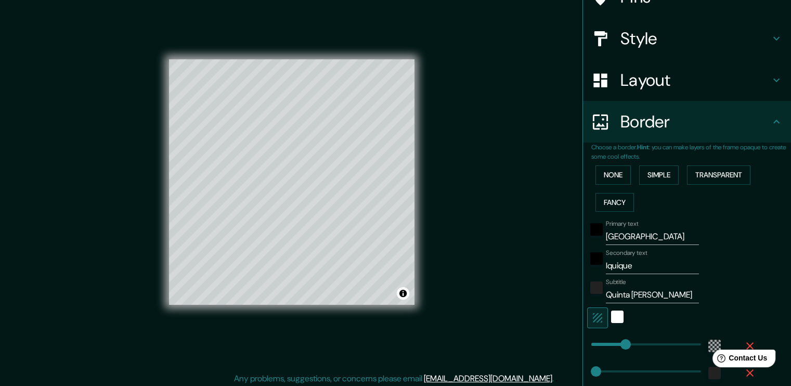
click at [740, 84] on h4 "Layout" at bounding box center [696, 80] width 150 height 21
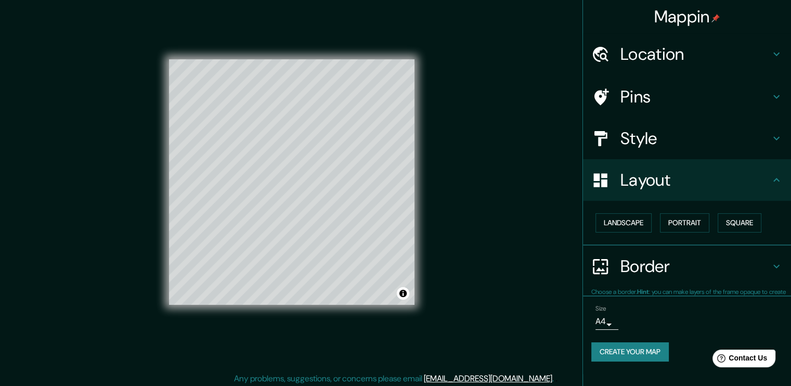
scroll to position [0, 0]
click at [637, 223] on button "Landscape" at bounding box center [624, 222] width 56 height 19
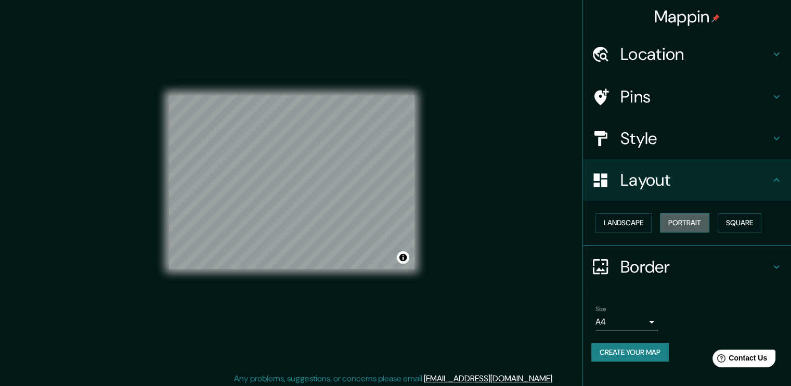
click at [676, 225] on button "Portrait" at bounding box center [684, 222] width 49 height 19
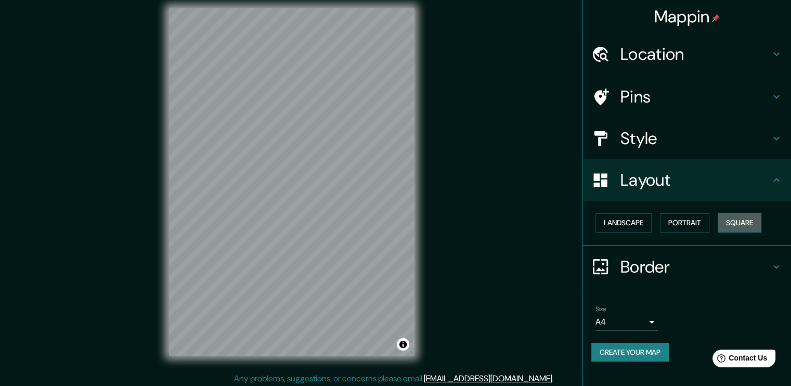
click at [750, 221] on button "Square" at bounding box center [740, 222] width 44 height 19
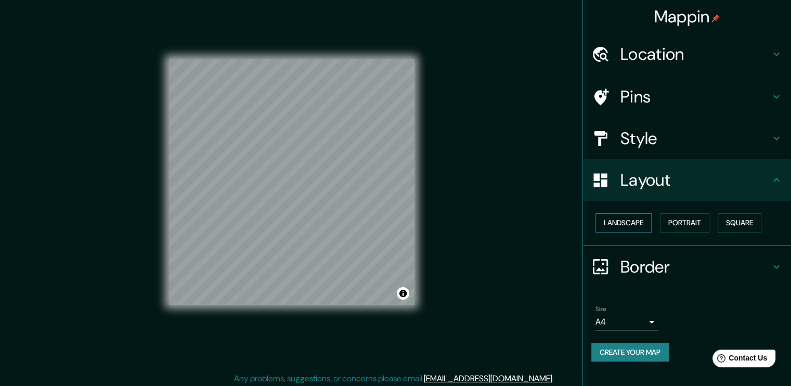
click at [633, 222] on button "Landscape" at bounding box center [624, 222] width 56 height 19
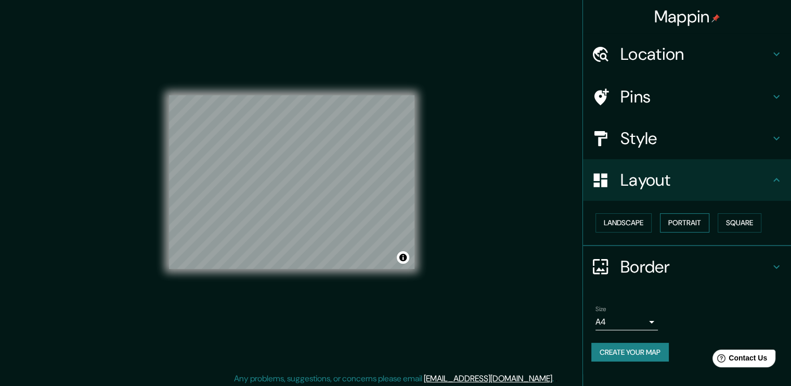
click at [693, 223] on button "Portrait" at bounding box center [684, 222] width 49 height 19
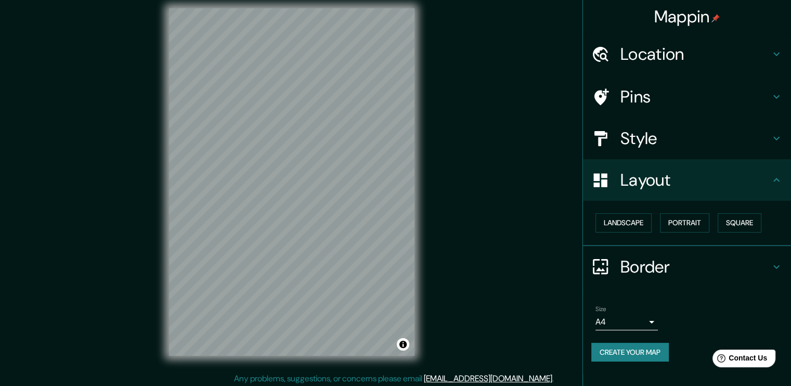
click at [655, 268] on h4 "Border" at bounding box center [696, 266] width 150 height 21
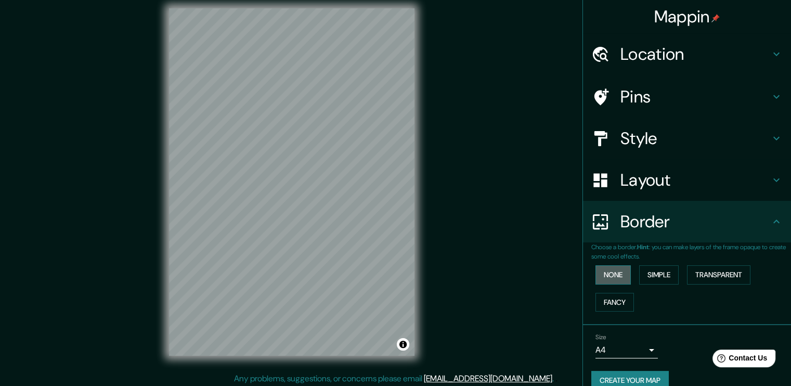
click at [617, 272] on button "None" at bounding box center [613, 274] width 35 height 19
click at [616, 300] on button "Fancy" at bounding box center [615, 302] width 38 height 19
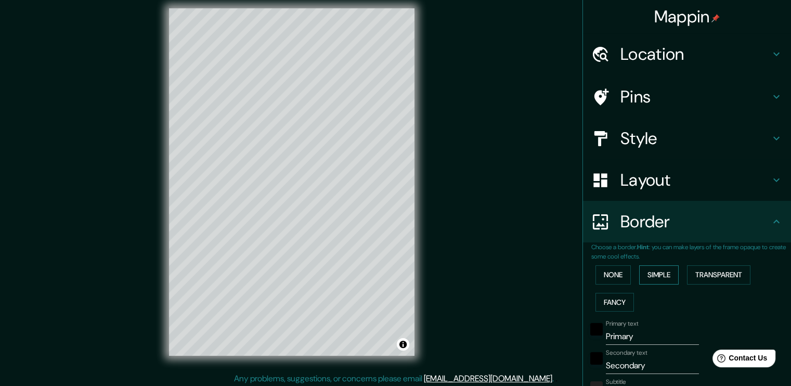
click at [643, 276] on button "Simple" at bounding box center [659, 274] width 40 height 19
click at [707, 277] on button "Transparent" at bounding box center [718, 274] width 63 height 19
click at [623, 306] on button "Fancy" at bounding box center [615, 302] width 38 height 19
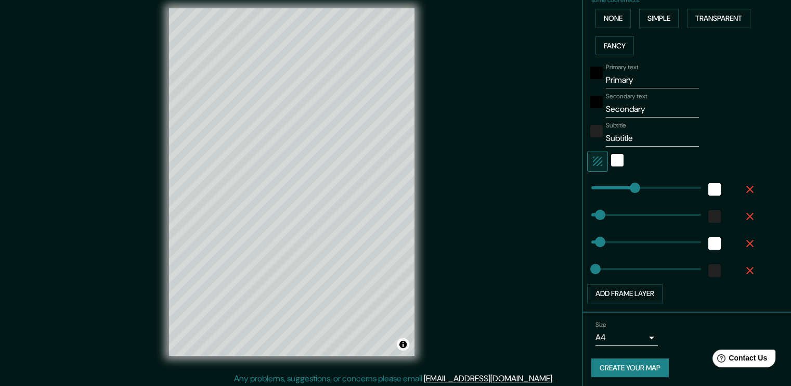
scroll to position [258, 0]
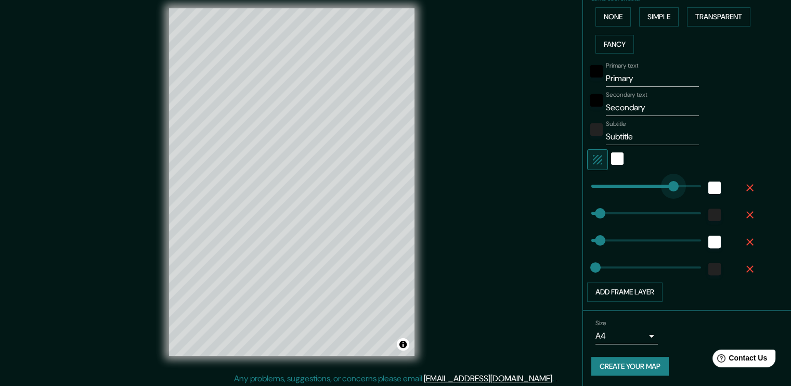
drag, startPoint x: 636, startPoint y: 179, endPoint x: 667, endPoint y: 185, distance: 31.7
drag, startPoint x: 683, startPoint y: 185, endPoint x: 778, endPoint y: 191, distance: 95.4
drag, startPoint x: 655, startPoint y: 186, endPoint x: 495, endPoint y: 212, distance: 162.8
